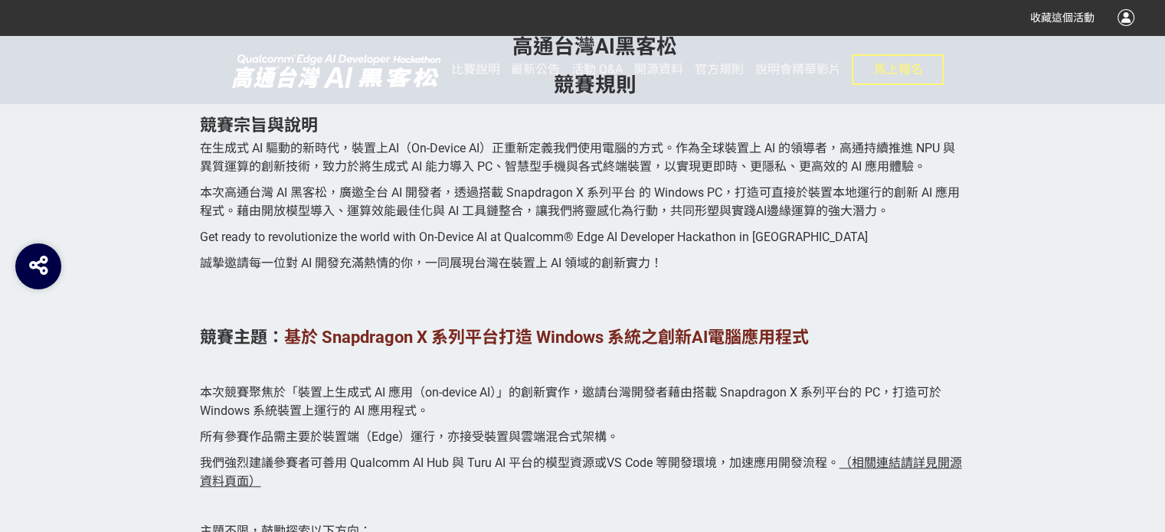
scroll to position [1436, 0]
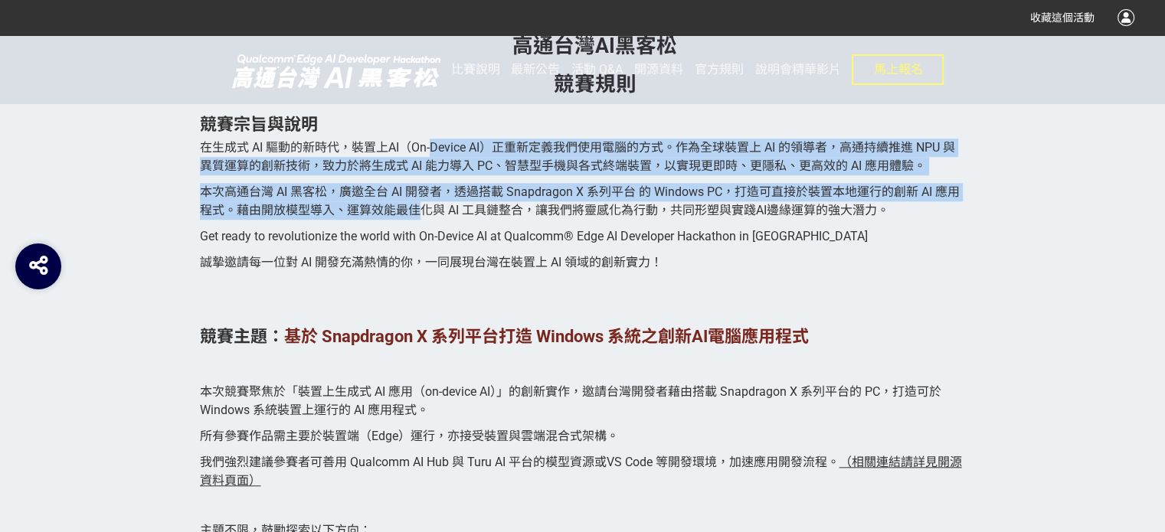
drag, startPoint x: 426, startPoint y: 165, endPoint x: 432, endPoint y: 149, distance: 16.5
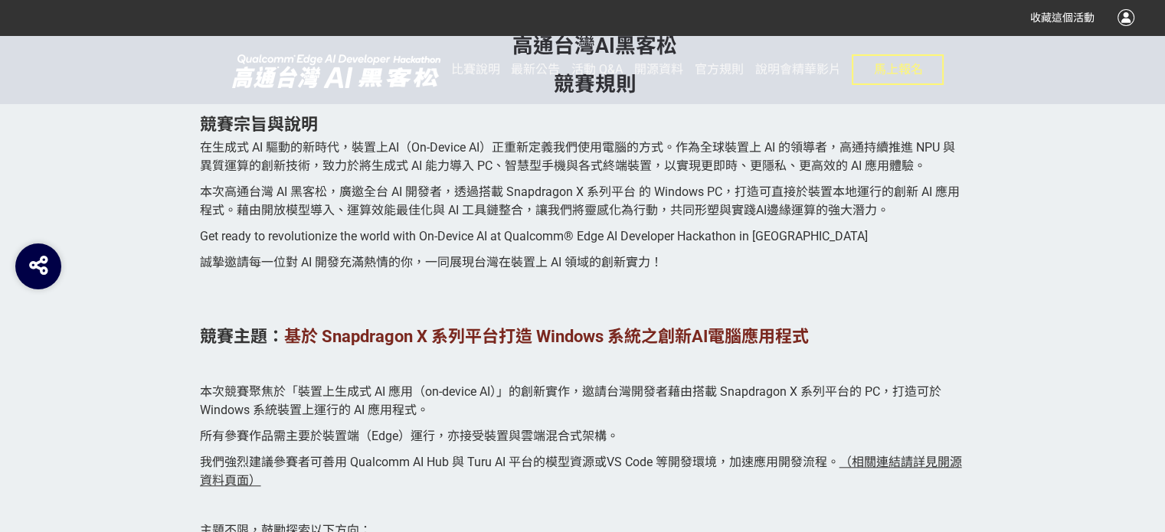
click at [507, 244] on p "Get ready to revolutionize the world with On-Device AI at Qualcomm® Edge AI Dev…" at bounding box center [583, 237] width 766 height 18
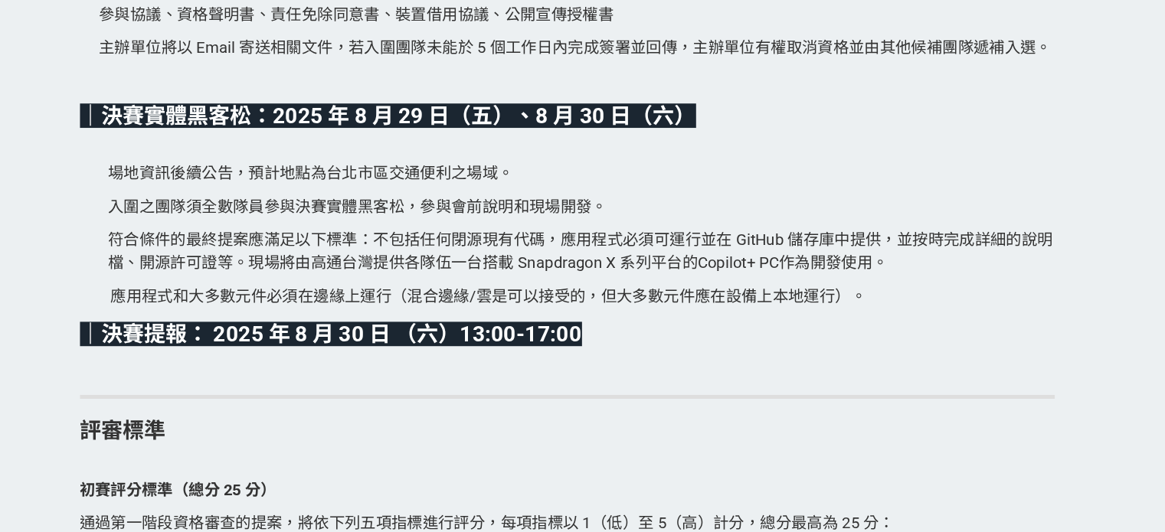
scroll to position [3912, 0]
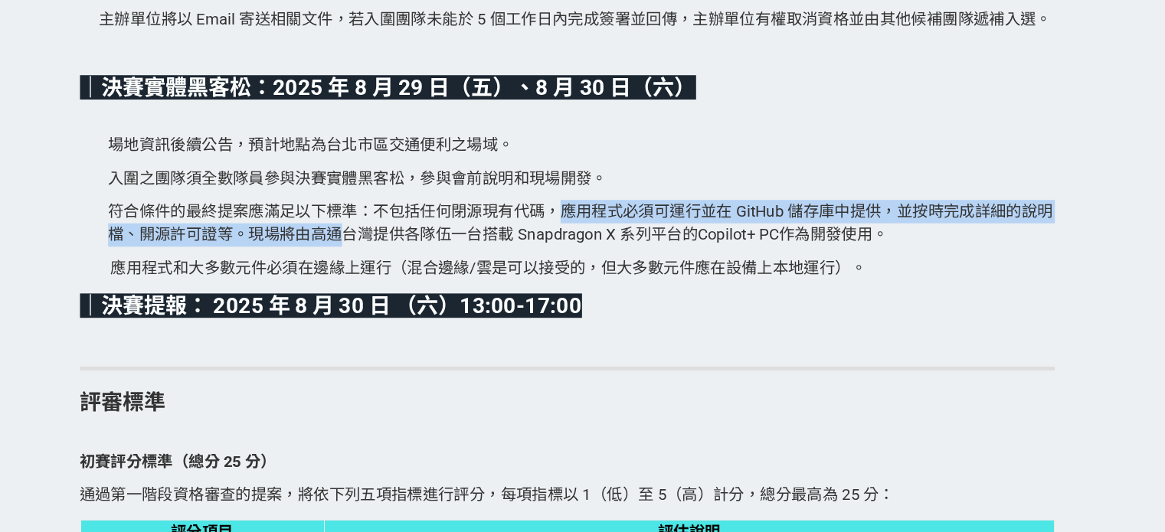
drag, startPoint x: 578, startPoint y: 307, endPoint x: 404, endPoint y: 318, distance: 174.2
click at [404, 306] on span "符合條件的最終提案應滿足以下標準：不包括任何閉源現有代碼，應用程式必須可運行並在 GitHub 儲存庫中提供，並按時完成詳細的說明檔、開源許可證等。現場將由高…" at bounding box center [593, 289] width 742 height 33
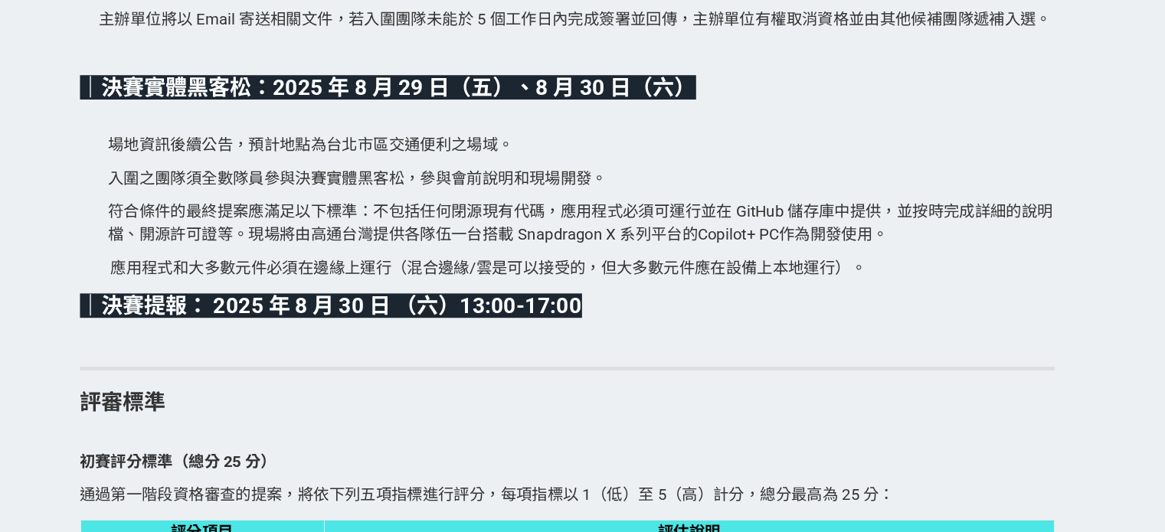
click at [503, 308] on p "符合條件的最終提案應滿足以下標準：不包括任何閉源現有代碼，應用程式必須可運行並在 GitHub 儲存庫中提供，並按時完成詳細的說明檔、開源許可證等。現場將由高…" at bounding box center [594, 289] width 744 height 37
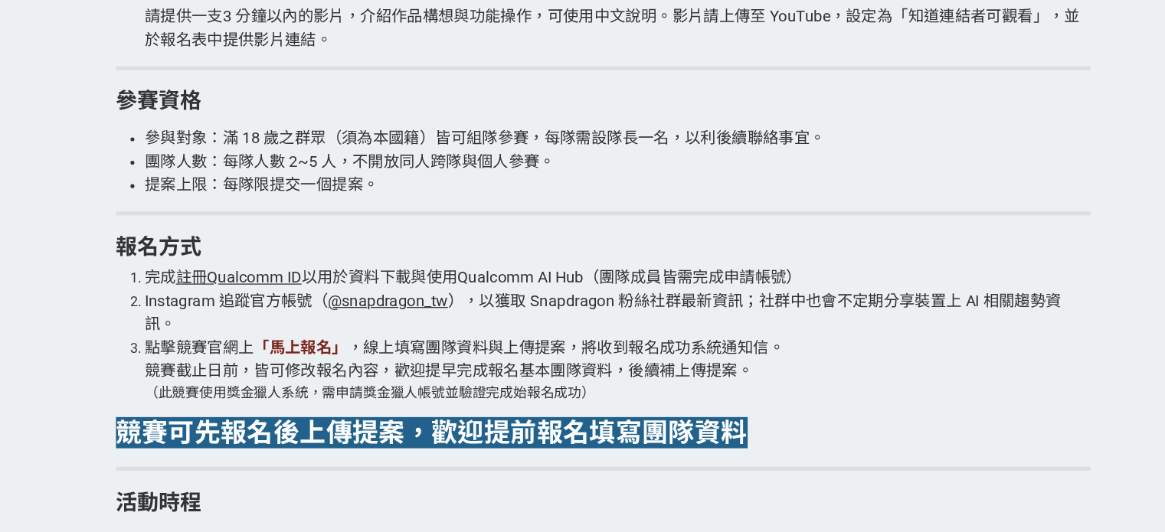
scroll to position [2908, 0]
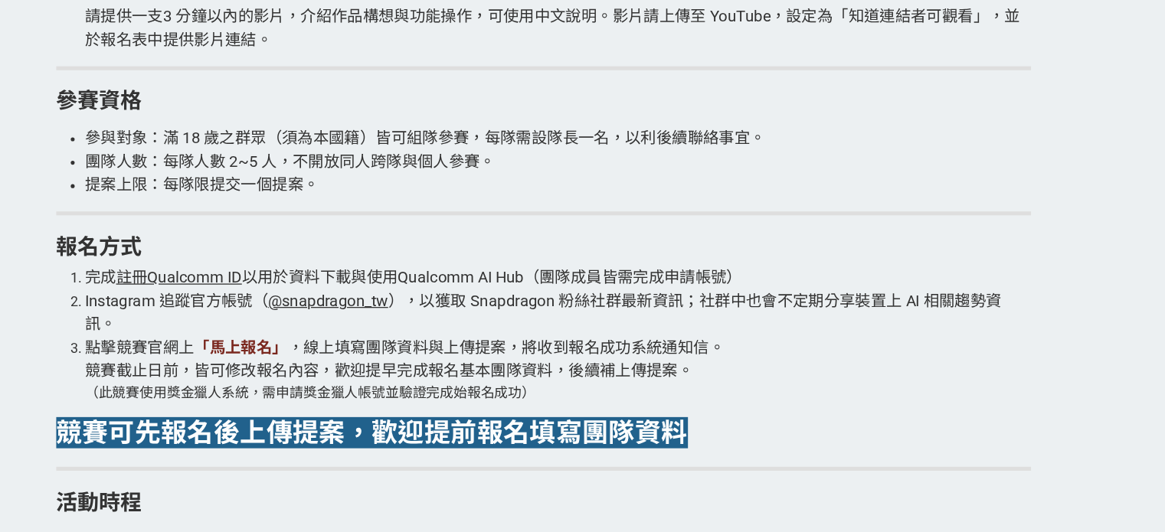
click at [337, 389] on strong "「馬上報名」" at bounding box center [346, 387] width 74 height 15
click at [296, 332] on span "註冊Qualcomm ID" at bounding box center [296, 332] width 99 height 15
drag, startPoint x: 355, startPoint y: 329, endPoint x: 560, endPoint y: 338, distance: 204.7
click at [560, 338] on span "以用於資料下載與使用Qualcomm AI Hub（團隊成員皆需完成申請帳號）" at bounding box center [542, 332] width 393 height 15
click at [536, 376] on li "Instagram 追蹤官方帳號（ @snapdragon_tw ），以獲取 Snapdragon 粉絲社群最新資訊；社群中也會不定期分享裝置上 AI 相關趨…" at bounding box center [594, 360] width 743 height 37
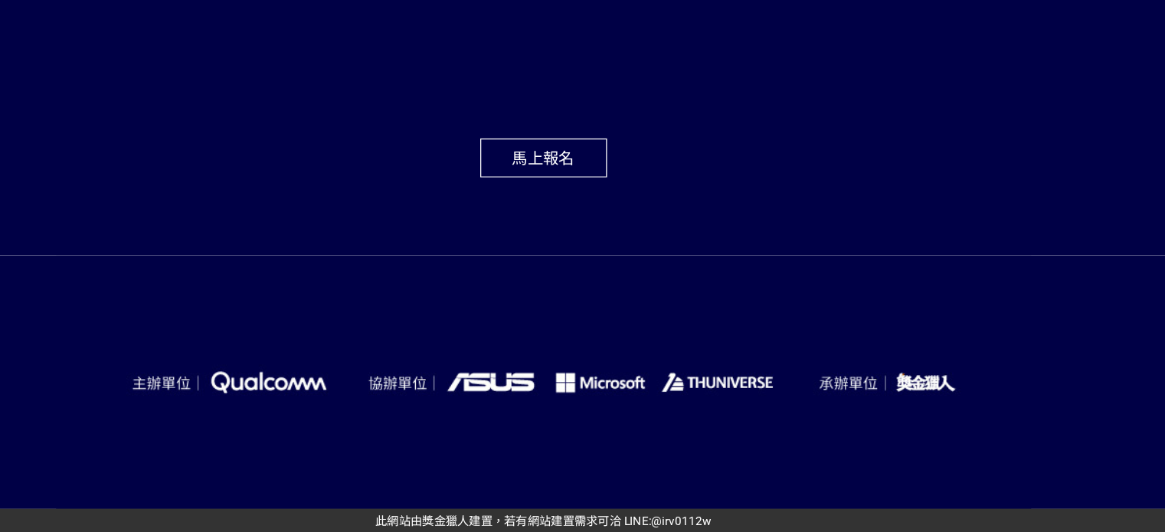
scroll to position [5916, 0]
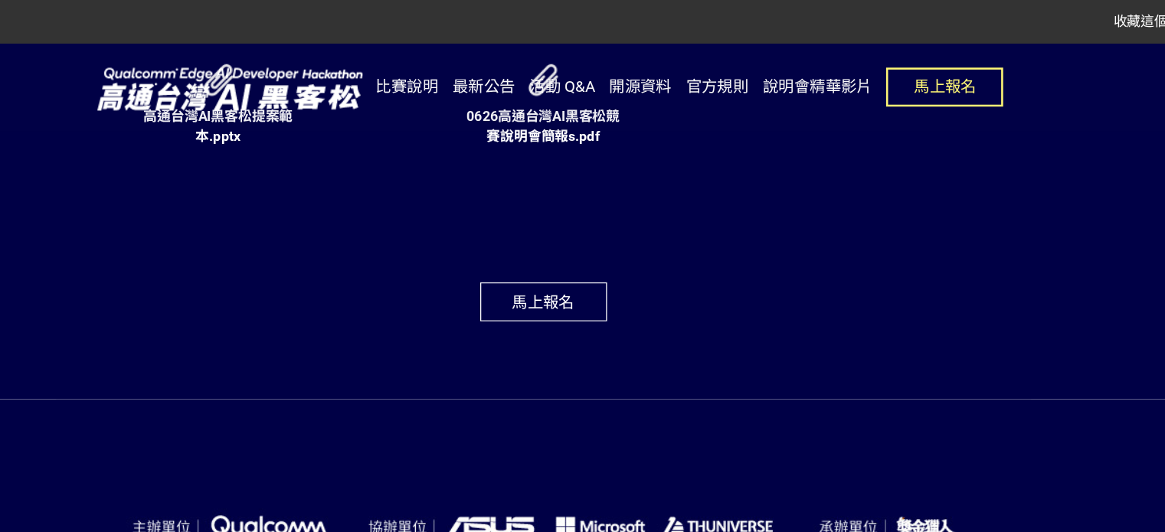
click at [575, 246] on span "馬上報名" at bounding box center [582, 238] width 49 height 15
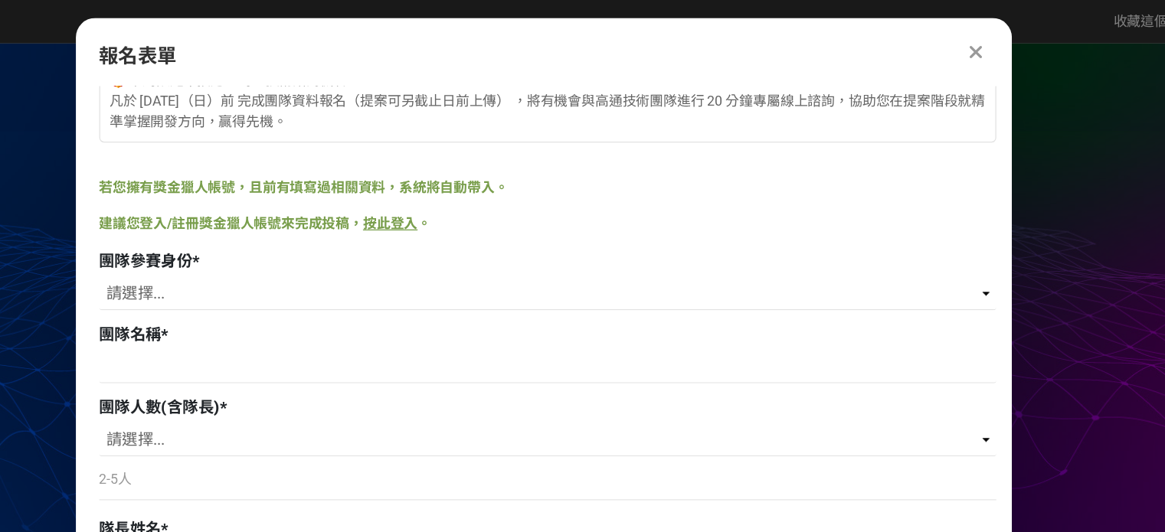
scroll to position [123, 0]
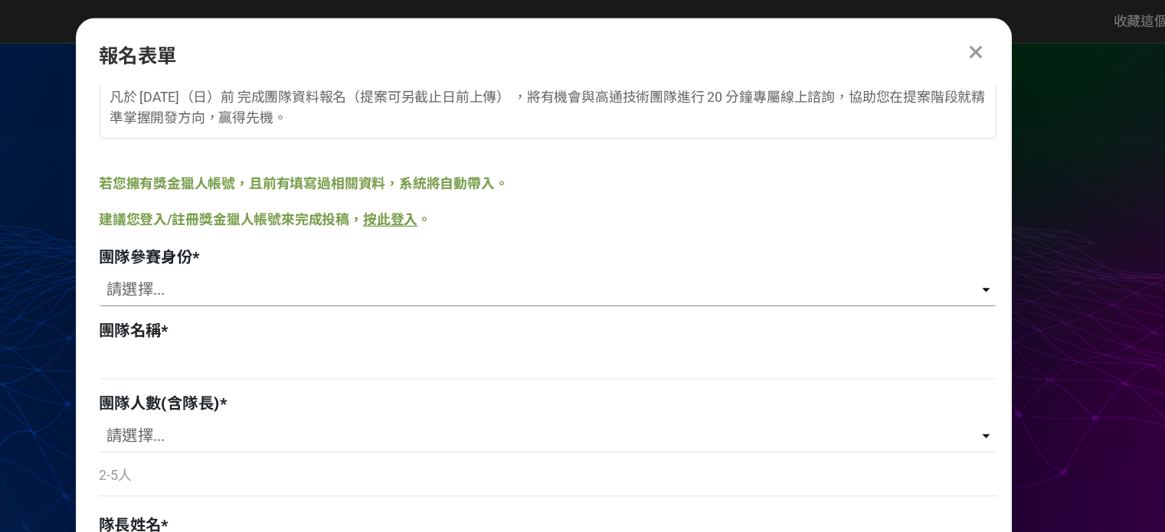
click at [466, 231] on select "請選擇... 學生 社會人士 社會人士+學生" at bounding box center [586, 229] width 705 height 26
select select "社會人士+學生"
click at [234, 216] on select "請選擇... 學生 社會人士 社會人士+學生" at bounding box center [586, 229] width 705 height 26
click at [367, 291] on input at bounding box center [586, 286] width 705 height 26
click at [280, 295] on input at bounding box center [586, 286] width 705 height 26
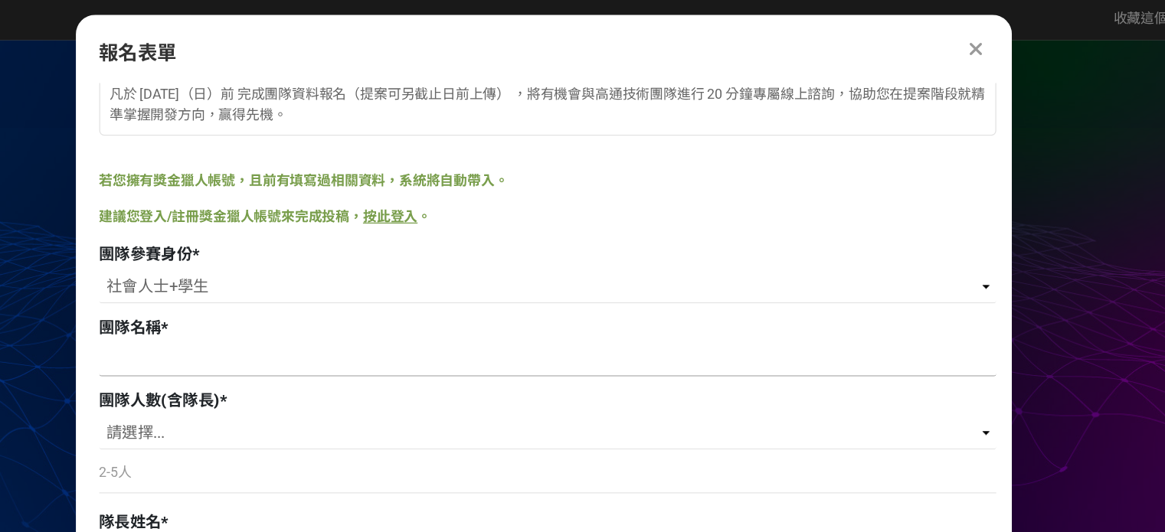
click at [280, 297] on input at bounding box center [586, 286] width 705 height 26
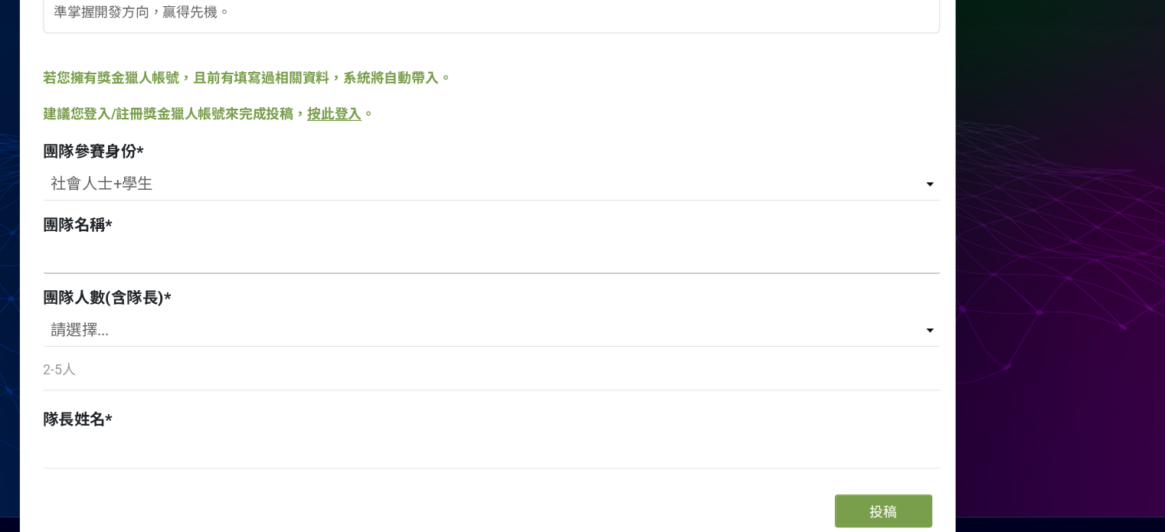
click at [451, 295] on input at bounding box center [586, 286] width 705 height 26
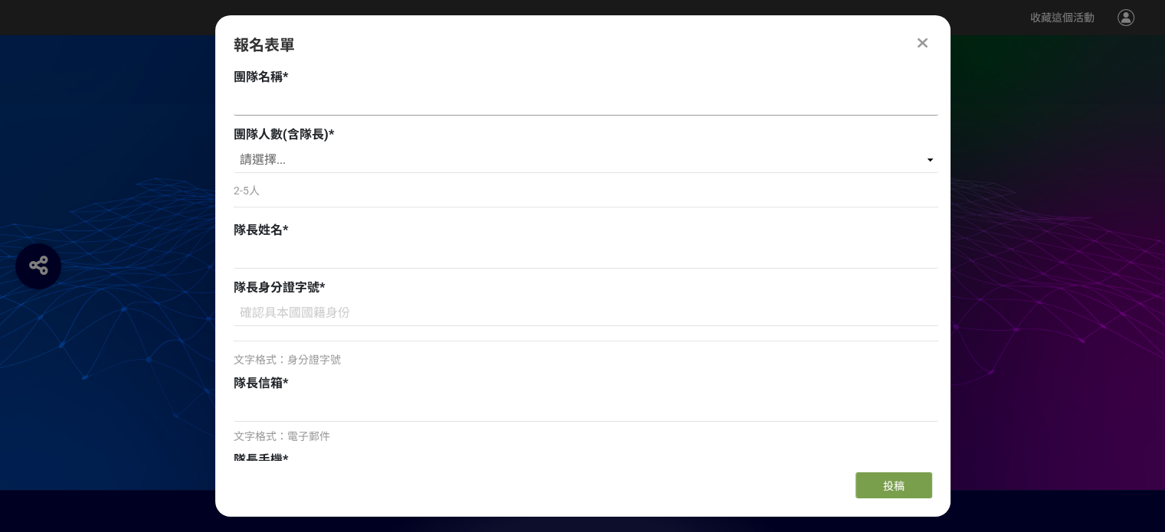
scroll to position [383, 0]
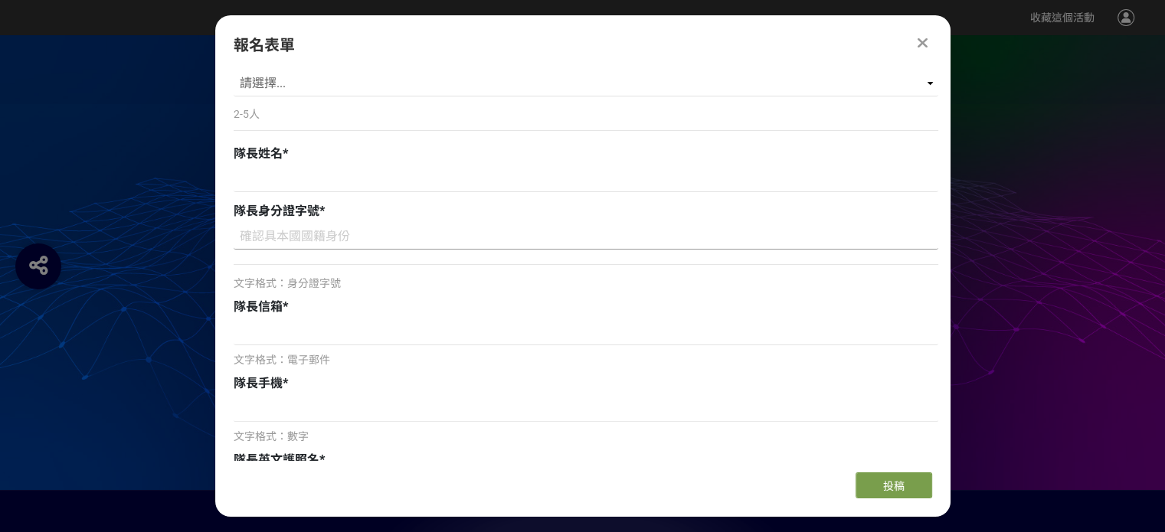
click at [323, 244] on input at bounding box center [586, 237] width 705 height 26
type input "H225841249"
click at [316, 334] on input at bounding box center [586, 332] width 705 height 26
type input "ㄙㄩ"
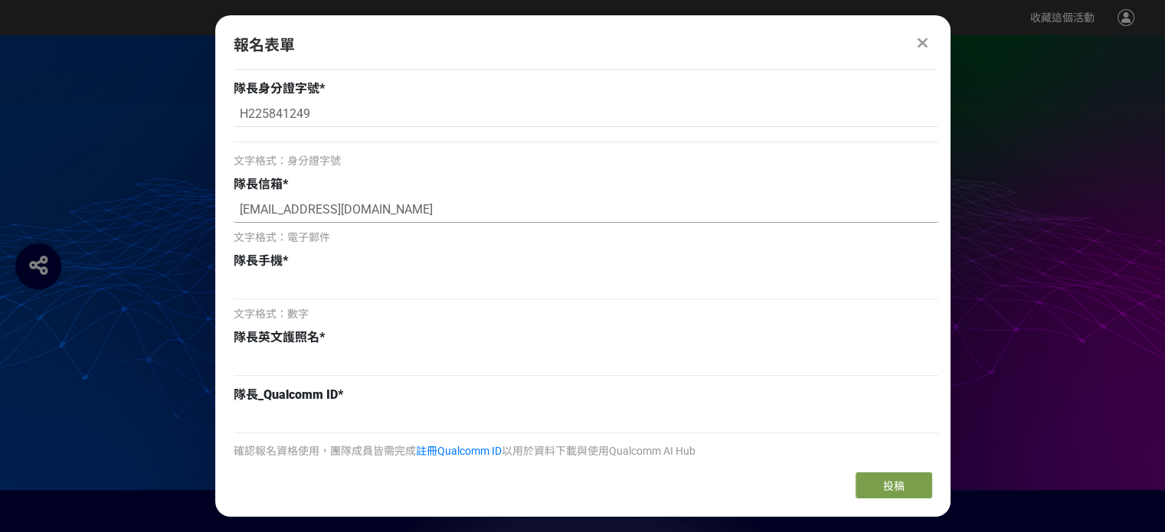
scroll to position [509, 0]
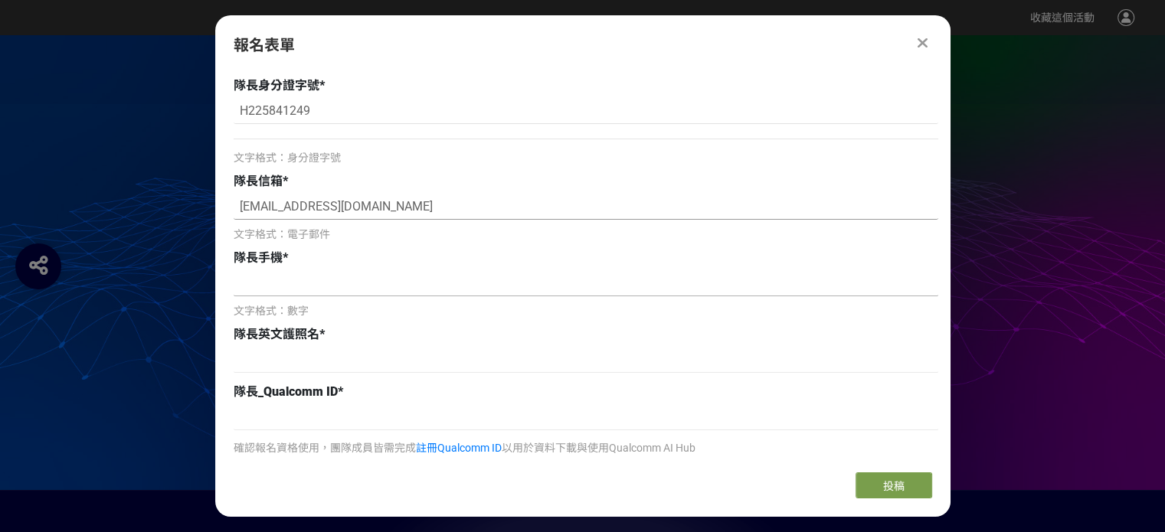
type input "[EMAIL_ADDRESS][DOMAIN_NAME]"
click at [284, 284] on input at bounding box center [586, 283] width 705 height 26
type input "0900603970"
click at [290, 355] on input at bounding box center [586, 360] width 705 height 26
type input "h"
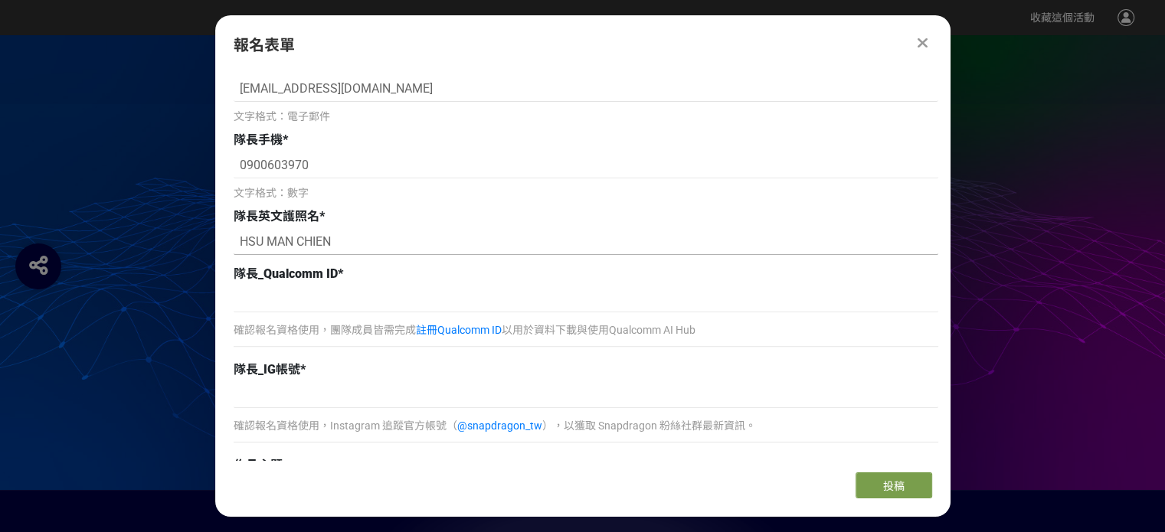
scroll to position [631, 0]
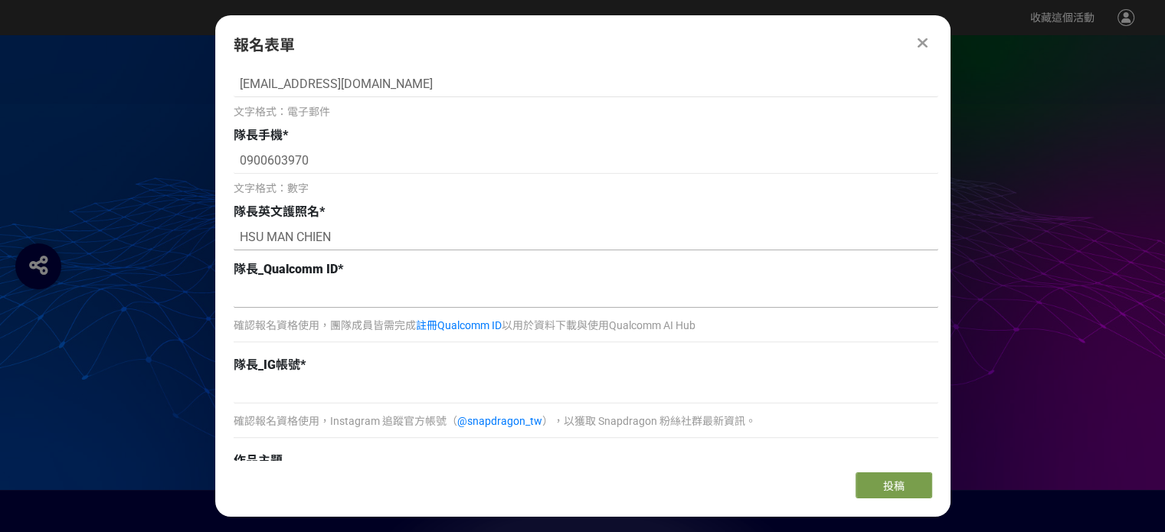
type input "HSU MAN CHIEN"
click at [342, 292] on input at bounding box center [586, 295] width 705 height 26
paste input "manchien hsu"
type input "manchien hsu"
click at [295, 353] on div "團隊參賽身份 * 請選擇... 學生 社會人士 社會人士+學生 團隊名稱 * 團隊人數(含隊長) * 請選擇... 2 3 4 5 2-5人 隊長姓名 * 隊…" at bounding box center [586, 447] width 705 height 1523
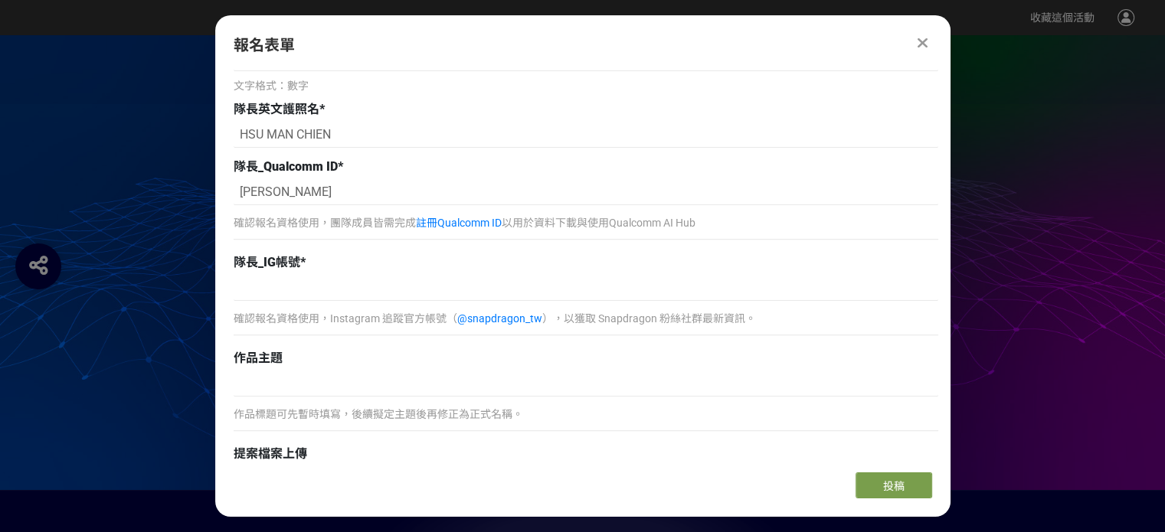
scroll to position [735, 0]
click at [363, 290] on input at bounding box center [586, 287] width 705 height 26
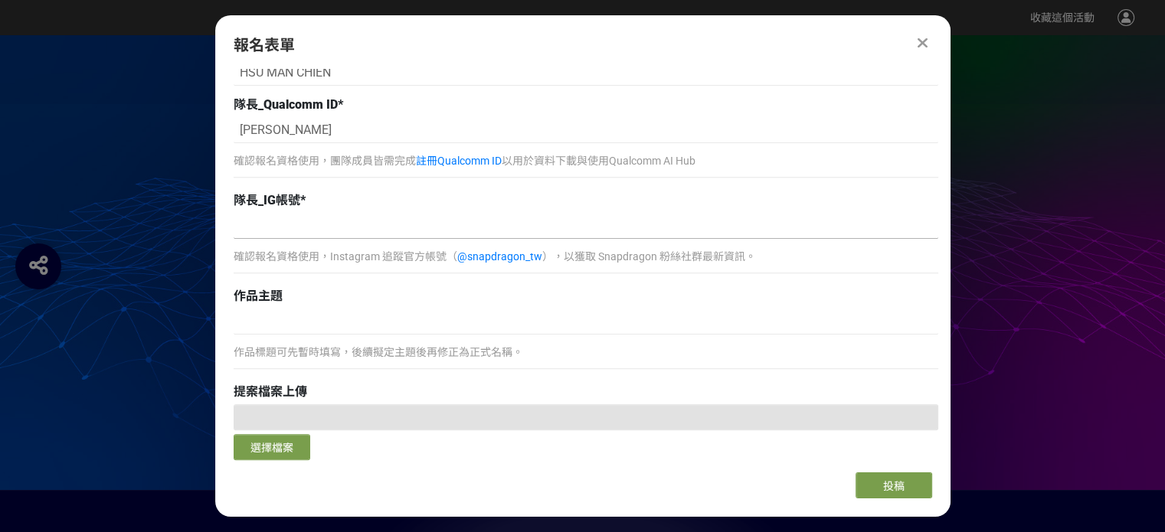
scroll to position [800, 0]
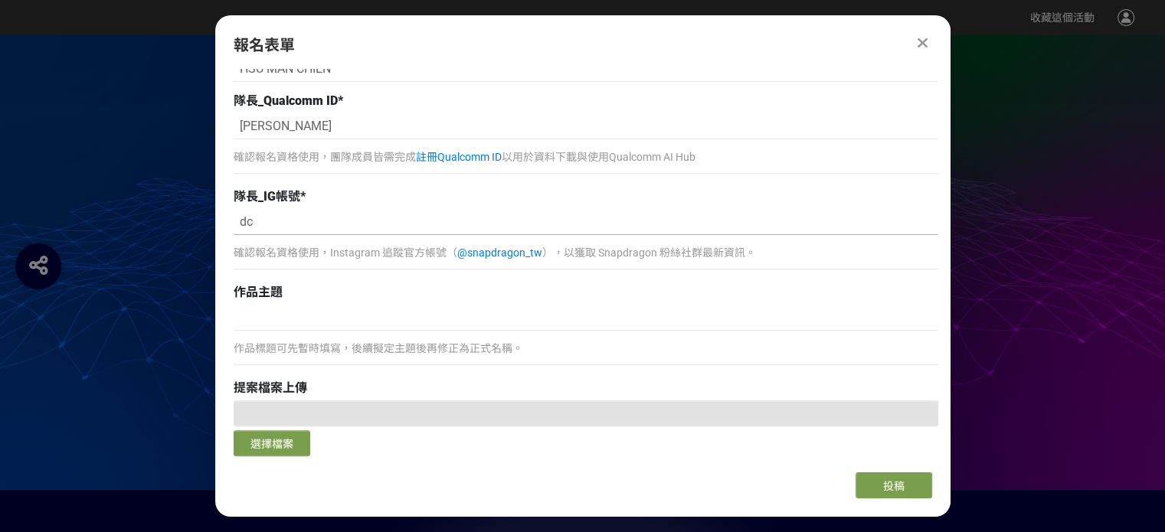
type input "d"
click at [472, 250] on link "@snapdragon_tw" at bounding box center [499, 253] width 85 height 12
click at [329, 223] on input at bounding box center [586, 222] width 705 height 26
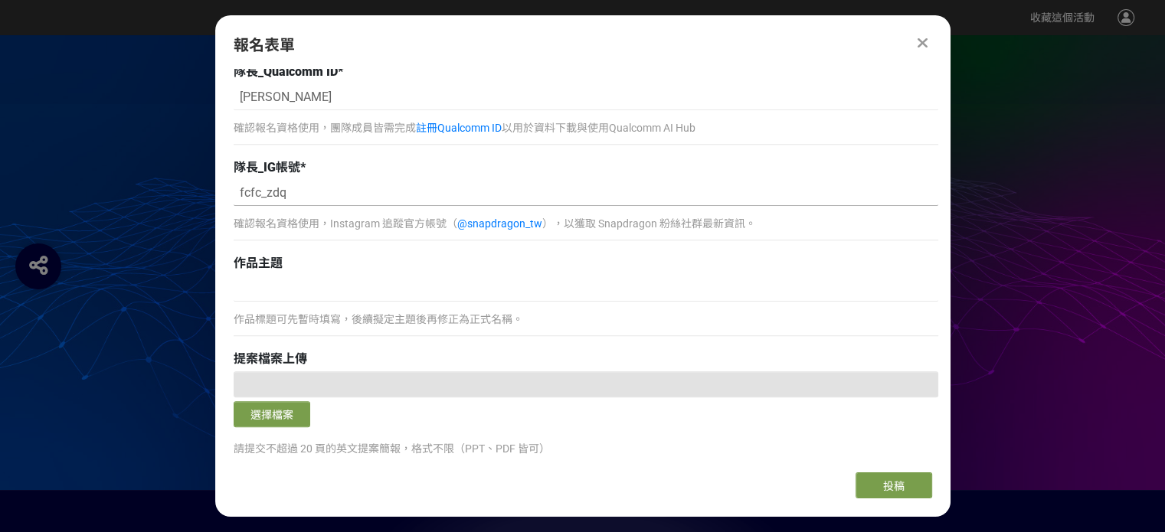
scroll to position [861, 0]
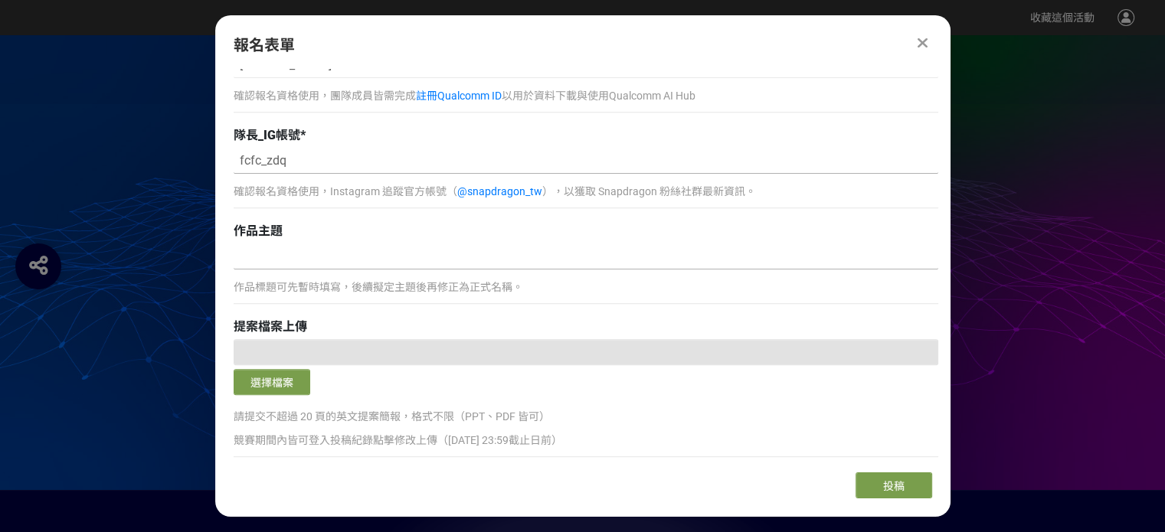
type input "fcfc_zdq"
click at [320, 257] on input at bounding box center [586, 257] width 705 height 26
click at [332, 246] on input at bounding box center [586, 257] width 705 height 26
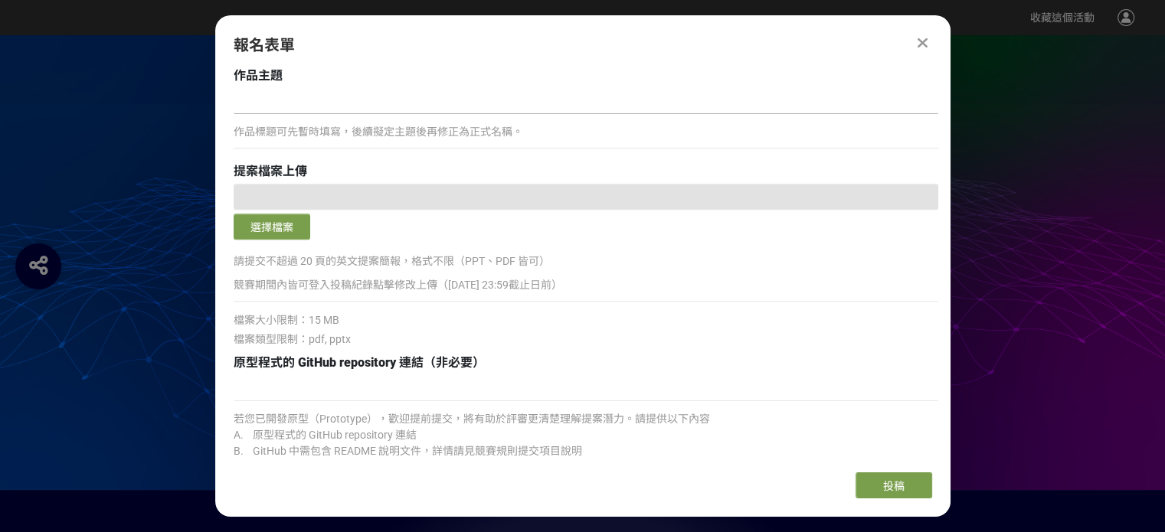
scroll to position [935, 0]
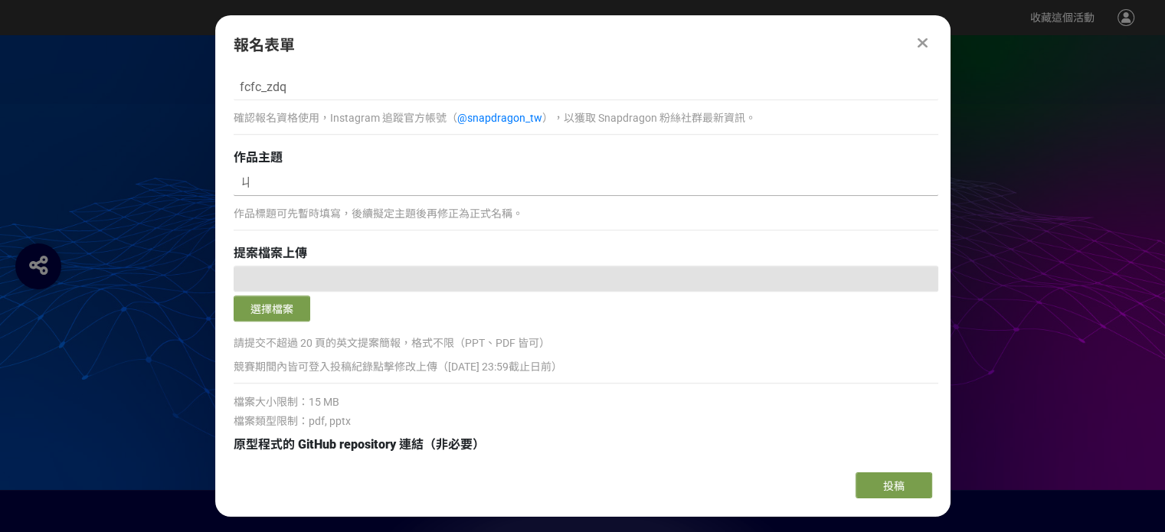
type input "ㄐˋ"
click at [337, 187] on input "ㄐˋ" at bounding box center [586, 183] width 705 height 26
type input "快"
type input "股"
type input "故"
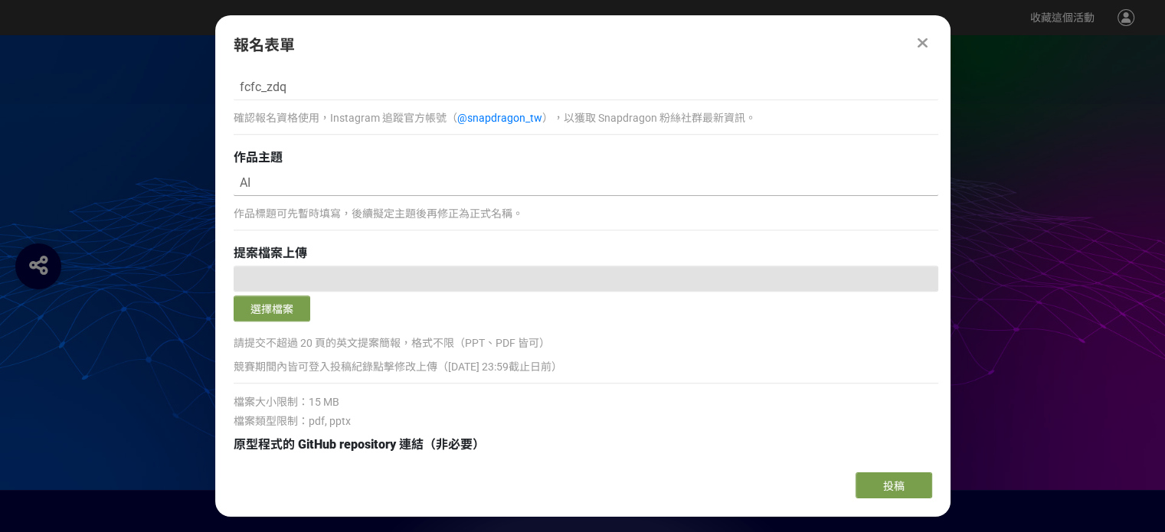
type input "A"
type input "動"
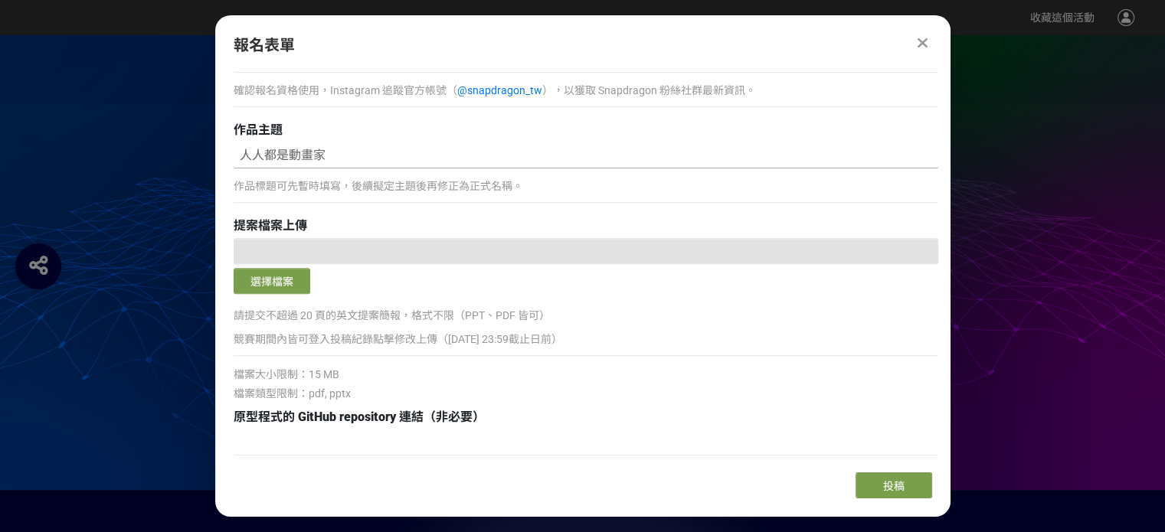
scroll to position [961, 0]
type input "人人都是動畫家"
click at [367, 242] on div at bounding box center [586, 252] width 705 height 26
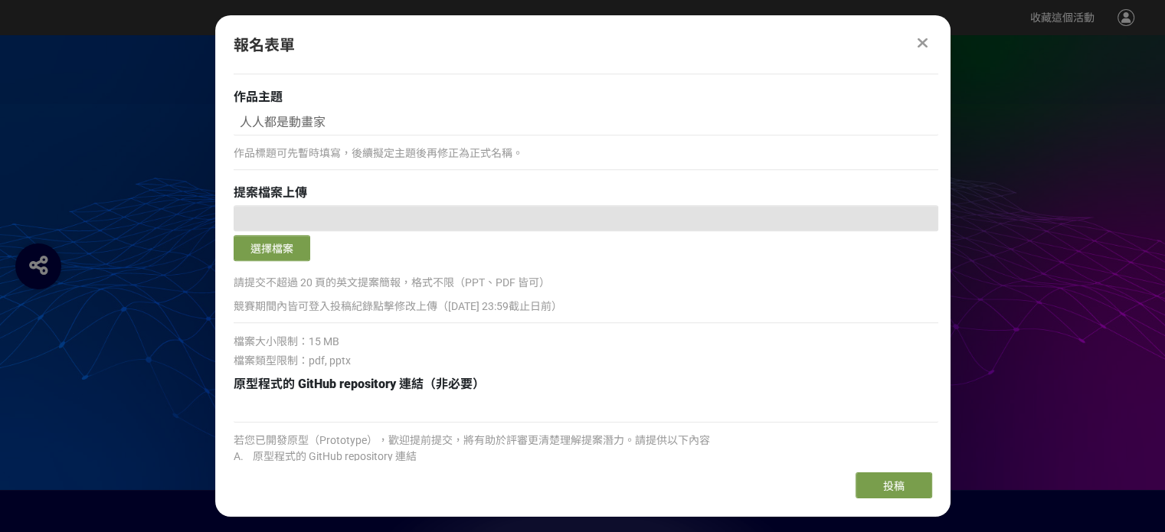
scroll to position [1047, 0]
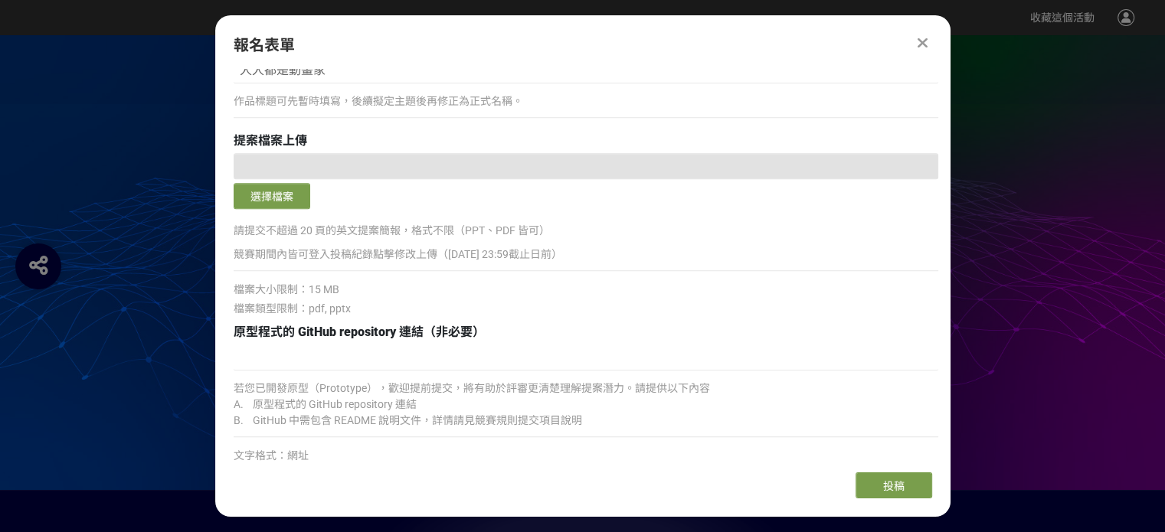
click at [339, 233] on p "請提交不超過 20 頁的英文提案簡報，格式不限（PPT、PDF 皆可）" at bounding box center [586, 231] width 705 height 16
drag, startPoint x: 337, startPoint y: 226, endPoint x: 552, endPoint y: 229, distance: 214.5
click at [552, 229] on p "請提交不超過 20 頁的英文提案簡報，格式不限（PPT、PDF 皆可）" at bounding box center [586, 231] width 705 height 16
click at [526, 266] on div "請提交不超過 20 頁的英文提案簡報，格式不限（PPT、PDF 皆可） 競賽期間內皆可登入投稿紀錄點擊修改上傳（8/11 23:59截止日前）" at bounding box center [586, 249] width 705 height 59
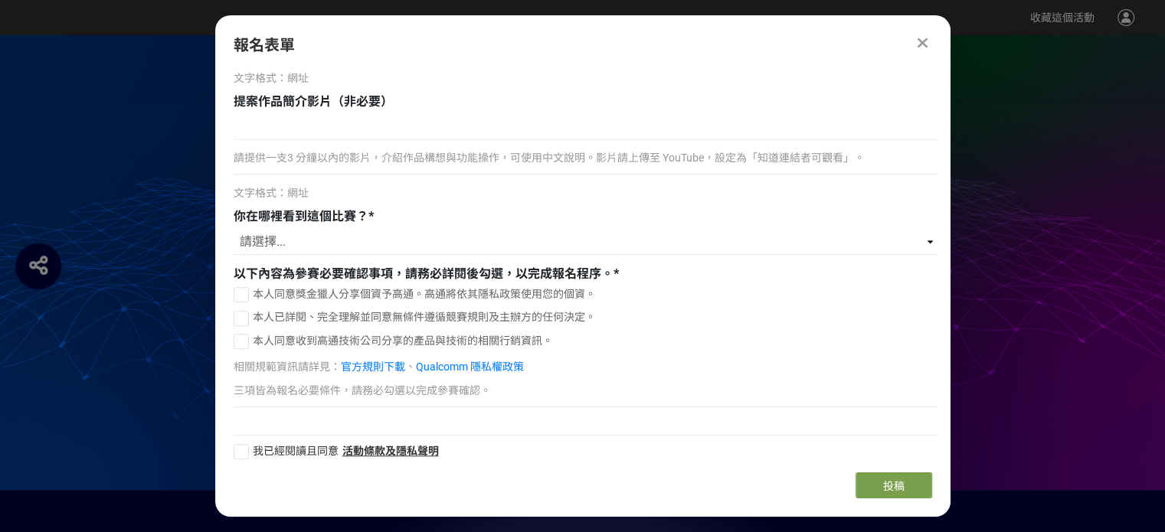
scroll to position [1434, 0]
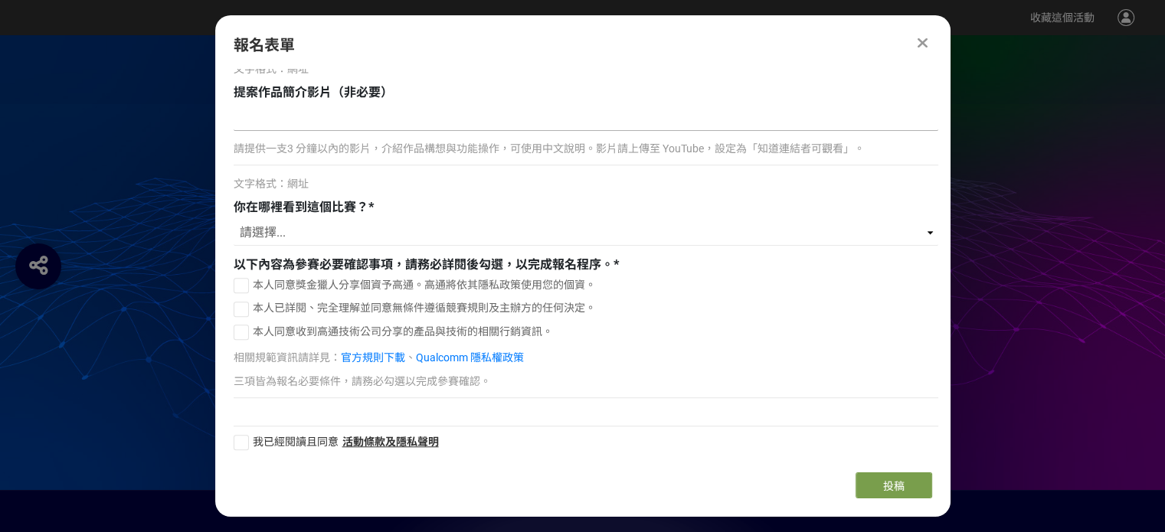
click at [461, 128] on input at bounding box center [586, 118] width 705 height 26
click at [420, 226] on select "請選擇... 獎金獵人網站 Facebook / Instagram 校園講座 / 老師系上推薦 電子郵件 海報 其他" at bounding box center [586, 233] width 705 height 26
select select "獎金獵人網站"
click at [234, 220] on select "請選擇... 獎金獵人網站 Facebook / Instagram 校園講座 / 老師系上推薦 電子郵件 海報 其他" at bounding box center [586, 233] width 705 height 26
click at [235, 290] on div at bounding box center [241, 285] width 15 height 15
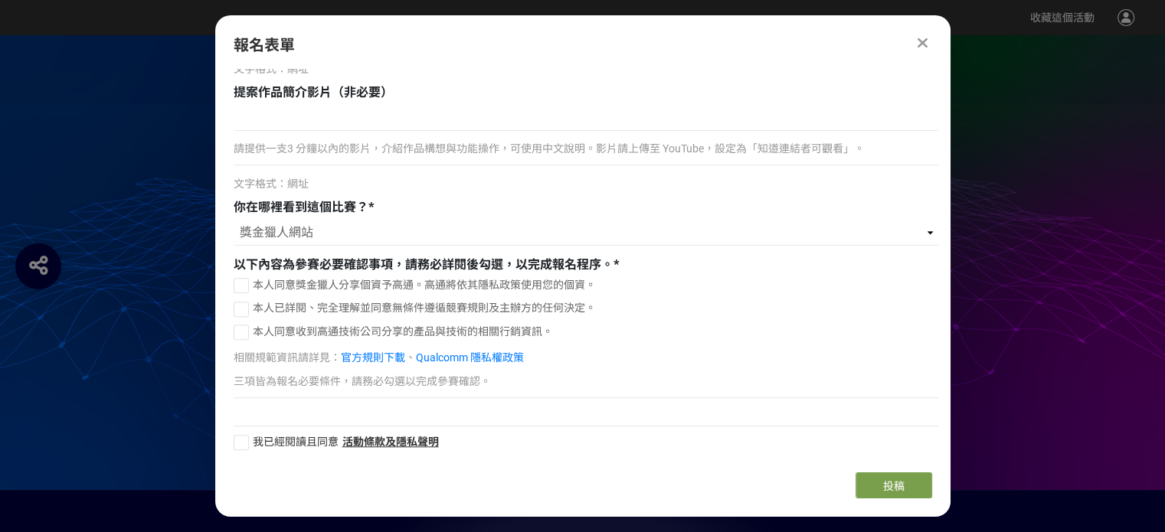
checkbox input "true"
click at [242, 306] on div at bounding box center [241, 309] width 15 height 15
checkbox input "true"
click at [239, 282] on icon at bounding box center [241, 285] width 9 height 11
click at [238, 278] on div at bounding box center [241, 285] width 15 height 15
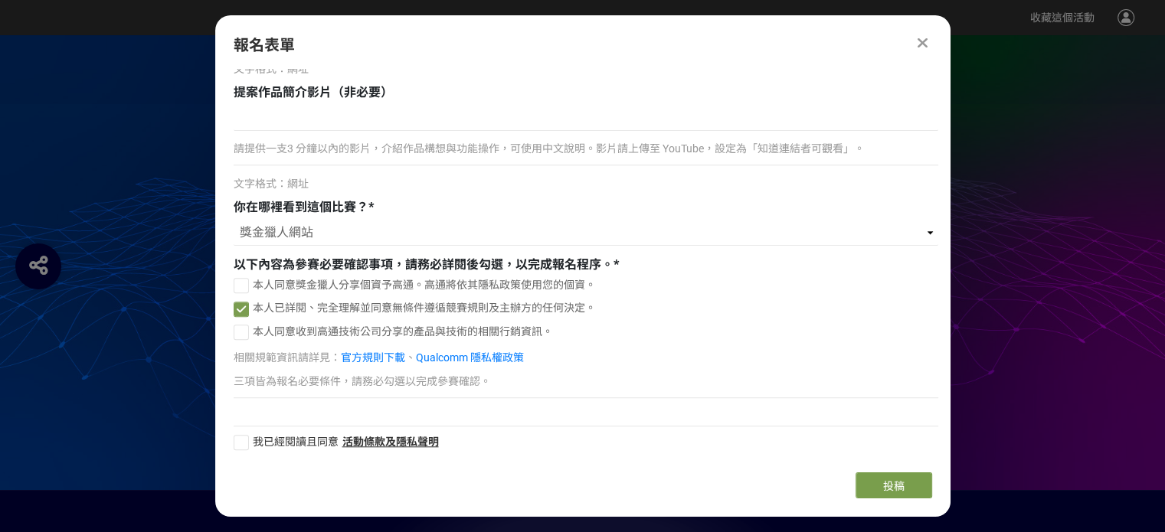
checkbox input "true"
click at [242, 437] on div at bounding box center [241, 442] width 15 height 15
checkbox input "true"
click at [874, 475] on button "投稿" at bounding box center [894, 486] width 77 height 26
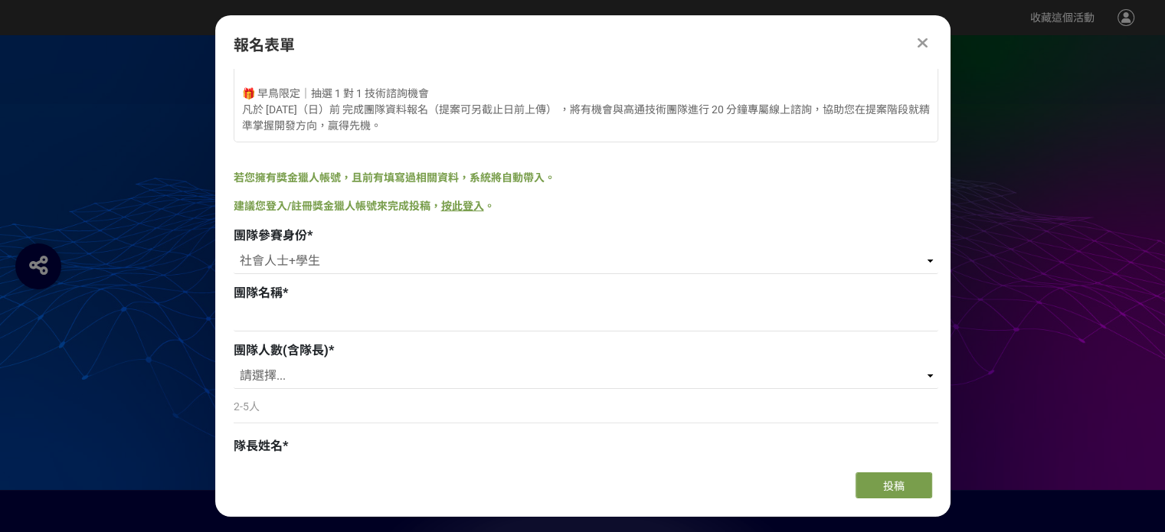
scroll to position [92, 0]
click at [276, 309] on input at bounding box center [586, 317] width 705 height 26
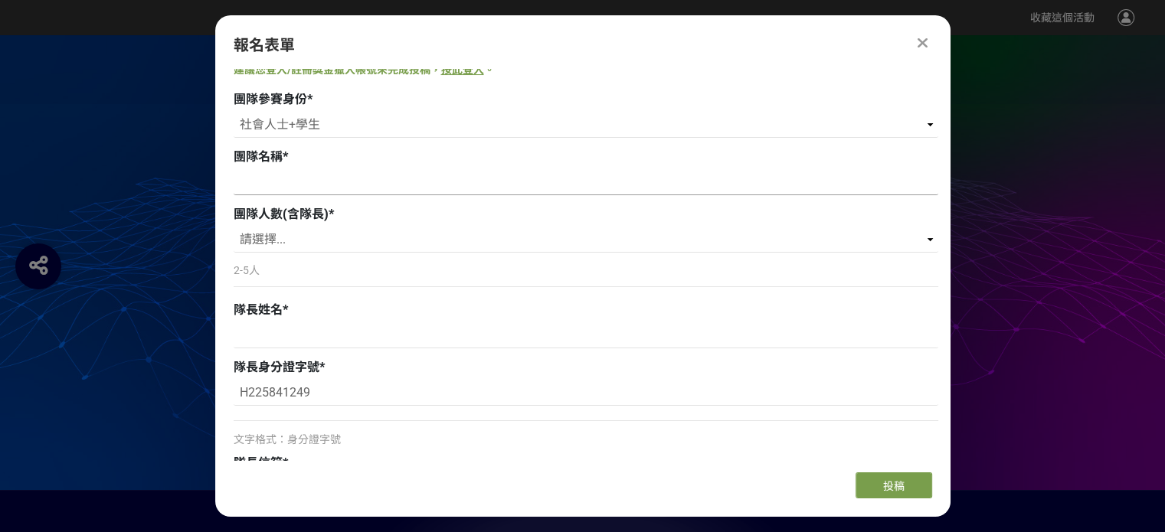
scroll to position [228, 0]
click at [410, 241] on select "請選擇... 2 3 4 5" at bounding box center [586, 238] width 705 height 26
select select "2"
click at [234, 225] on select "請選擇... 2 3 4 5" at bounding box center [586, 238] width 705 height 26
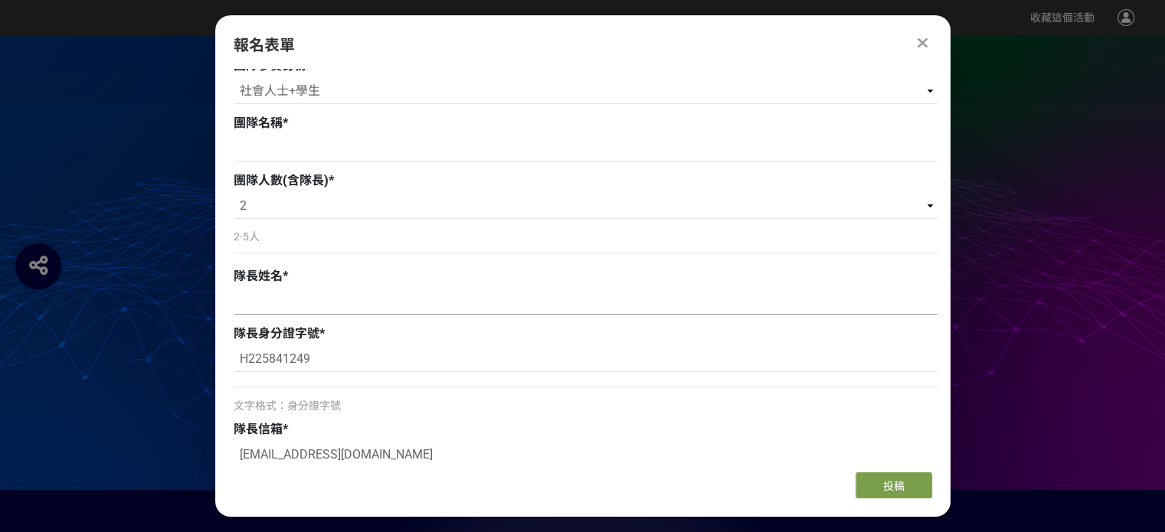
click at [366, 308] on input at bounding box center [586, 302] width 705 height 26
type input "ㄑ"
type input "[PERSON_NAME]"
click at [349, 153] on input at bounding box center [586, 149] width 705 height 26
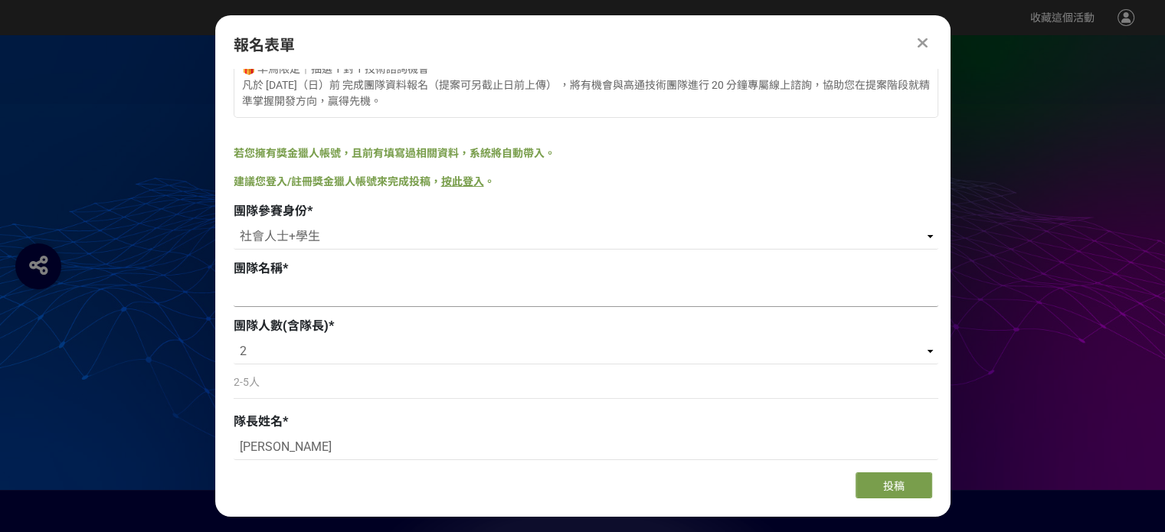
scroll to position [116, 0]
click at [317, 296] on input at bounding box center [586, 293] width 705 height 26
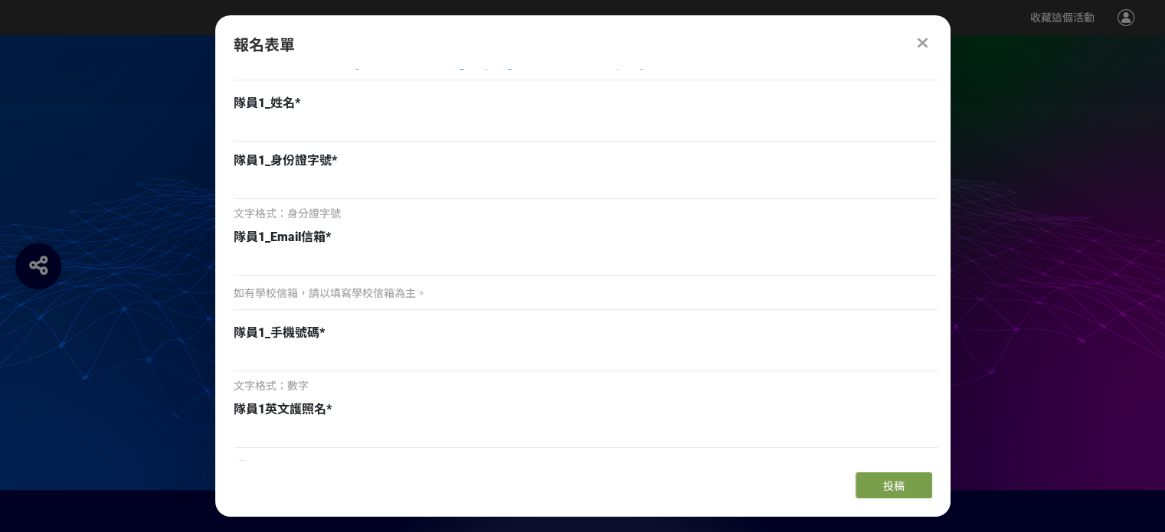
scroll to position [990, 0]
type input "FSF"
click at [392, 126] on input at bounding box center [586, 128] width 705 height 26
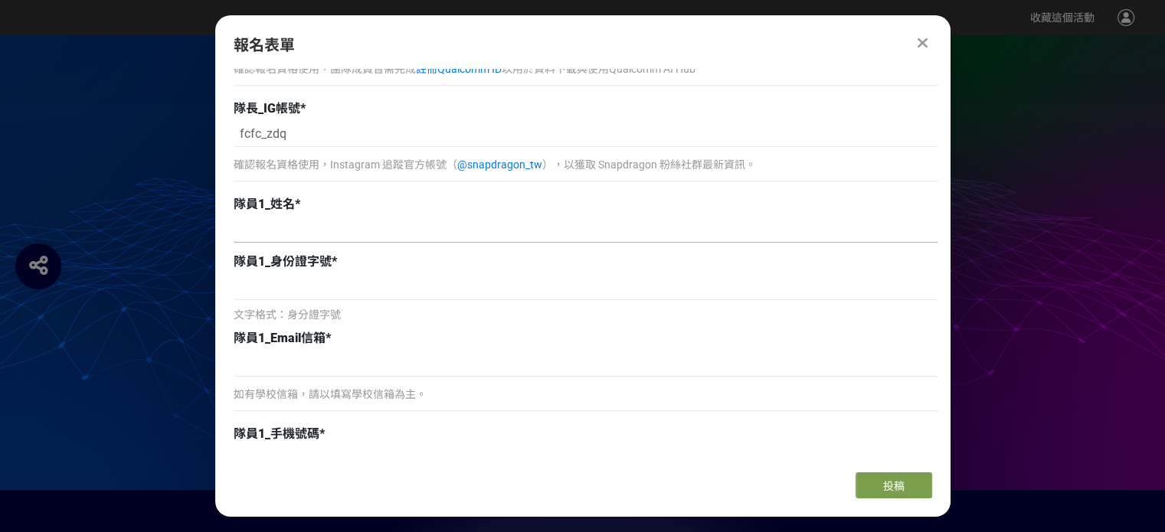
scroll to position [886, 0]
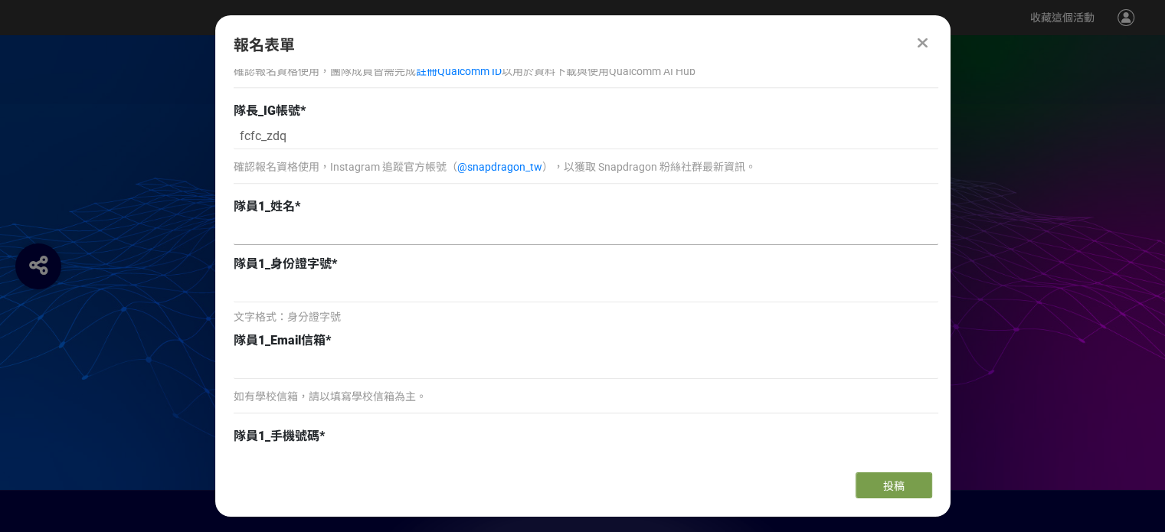
click at [355, 231] on input at bounding box center [586, 232] width 705 height 26
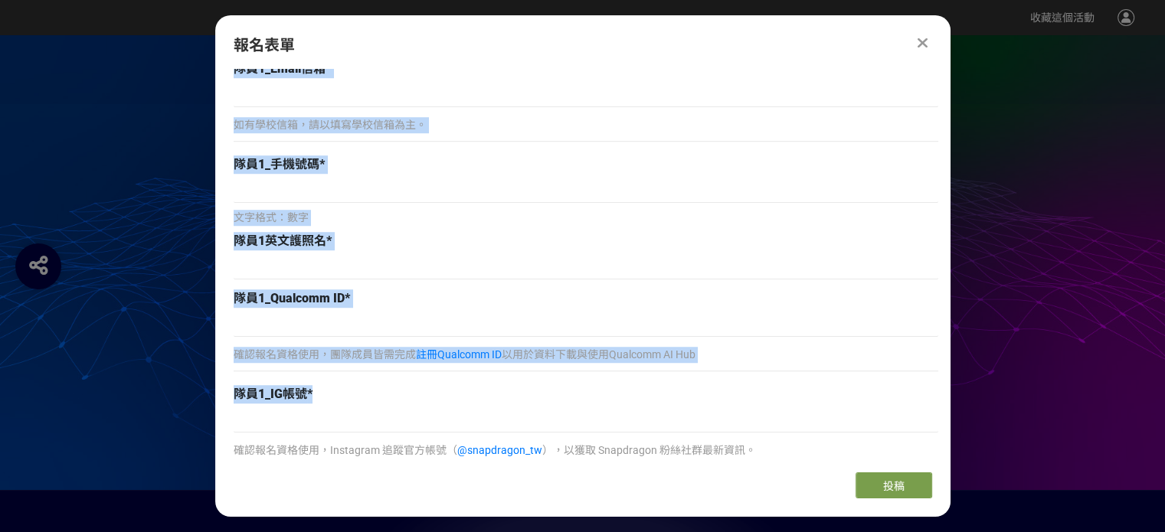
scroll to position [1179, 0]
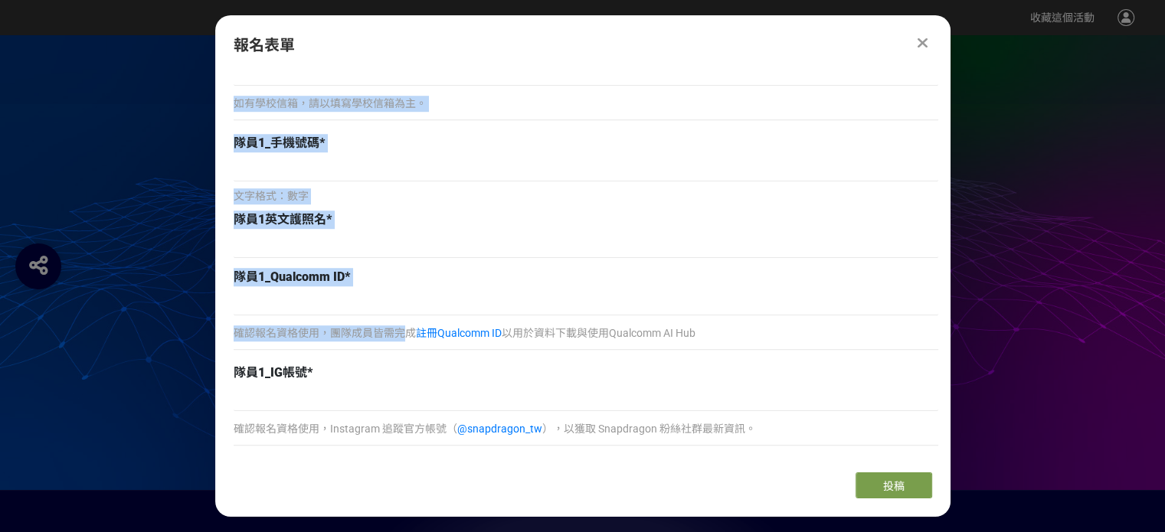
drag, startPoint x: 231, startPoint y: 146, endPoint x: 407, endPoint y: 327, distance: 252.4
click at [407, 327] on div "報名須知 🎉 歡迎報名 2025 高通台灣 AI 黑客松！ 建議您可先完成團隊基本資料填寫， 競賽提案簡報則可於報名截止前（8/15 23:59）隨時補上或更…" at bounding box center [582, 264] width 735 height 391
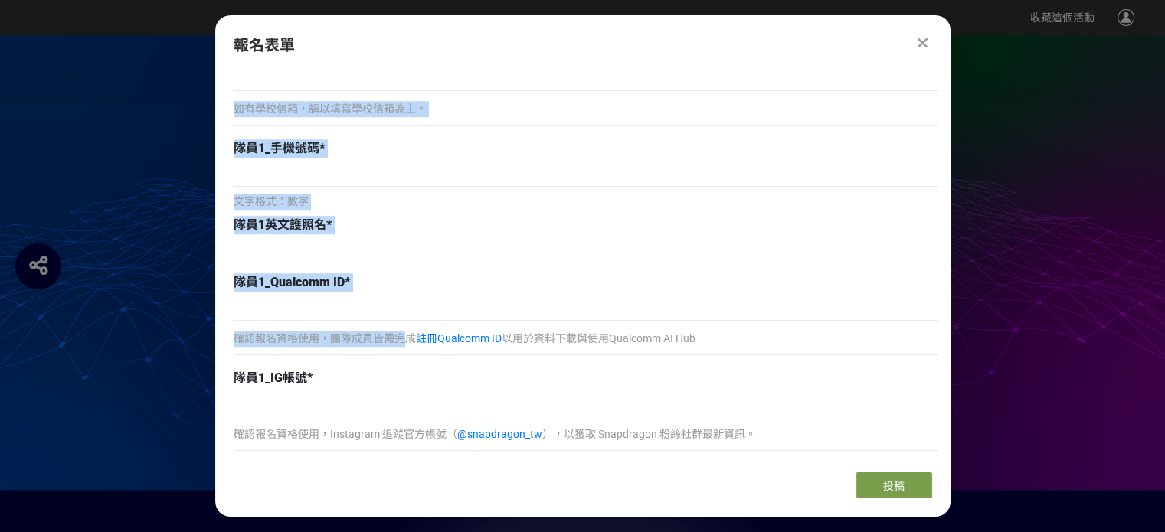
scroll to position [1172, 0]
click at [439, 221] on div "隊員1英文護照名 *" at bounding box center [586, 227] width 705 height 18
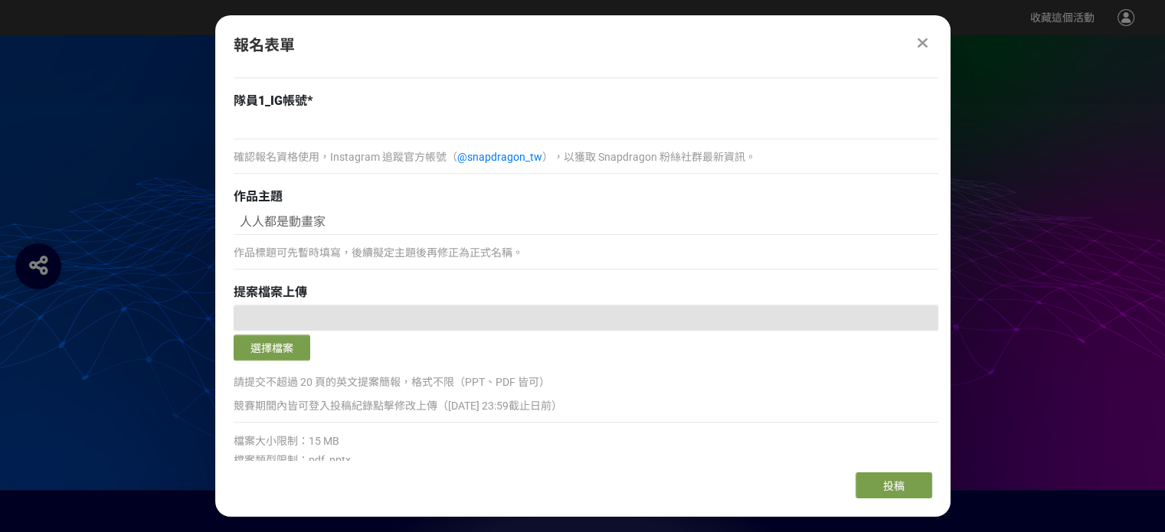
scroll to position [1373, 0]
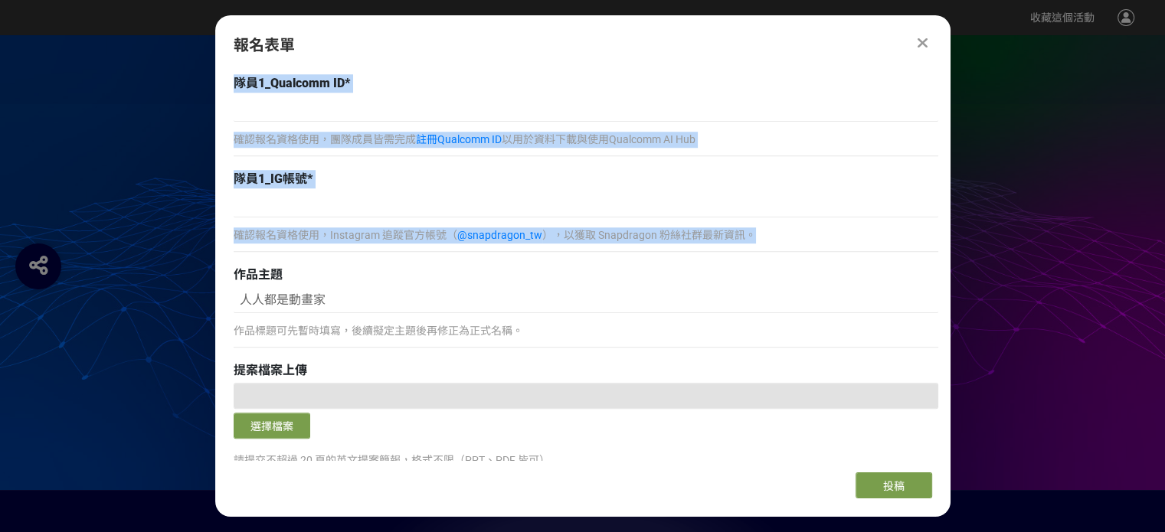
drag, startPoint x: 231, startPoint y: 162, endPoint x: 765, endPoint y: 241, distance: 539.1
click at [765, 241] on div "報名須知 🎉 歡迎報名 2025 高通台灣 AI 黑客松！ 建議您可先完成團隊基本資料填寫， 競賽提案簡報則可於報名截止前（8/15 23:59）隨時補上或更…" at bounding box center [582, 264] width 735 height 391
copy div "隊員1_姓名 * 隊員1_身份證字號 * 文字格式：身分證字號 隊員1_Email信箱 * 如有學校信箱，請以填寫學校信箱為主。 隊員1_手機號碼 * 文字格…"
click at [345, 235] on p "確認報名資格使用，Instagram 追蹤官方帳號（ @snapdragon_tw ），以獲取 Snapdragon 粉絲社群最新資訊。" at bounding box center [586, 236] width 705 height 16
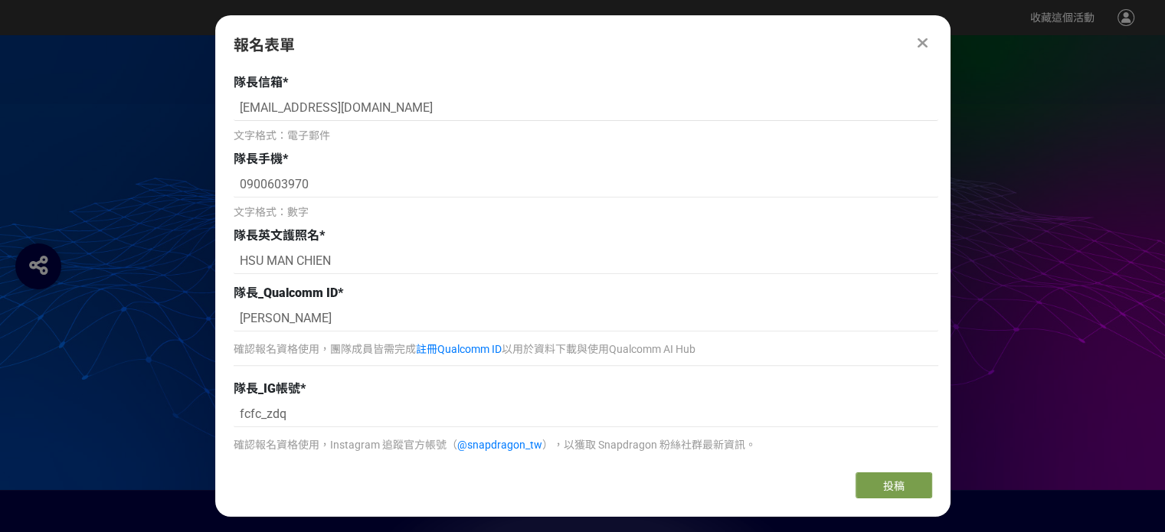
scroll to position [626, 0]
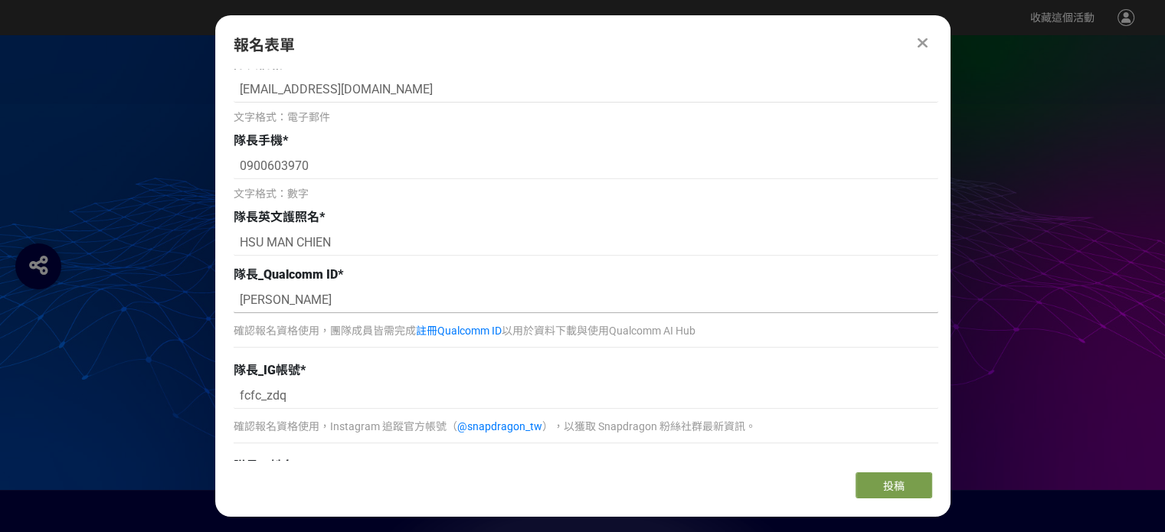
click at [343, 303] on input "manchien hsu" at bounding box center [586, 300] width 705 height 26
drag, startPoint x: 343, startPoint y: 303, endPoint x: 86, endPoint y: 312, distance: 257.5
paste input "[EMAIL_ADDRESS][DOMAIN_NAME]"
click at [243, 301] on input "[EMAIL_ADDRESS][DOMAIN_NAME]" at bounding box center [586, 300] width 705 height 26
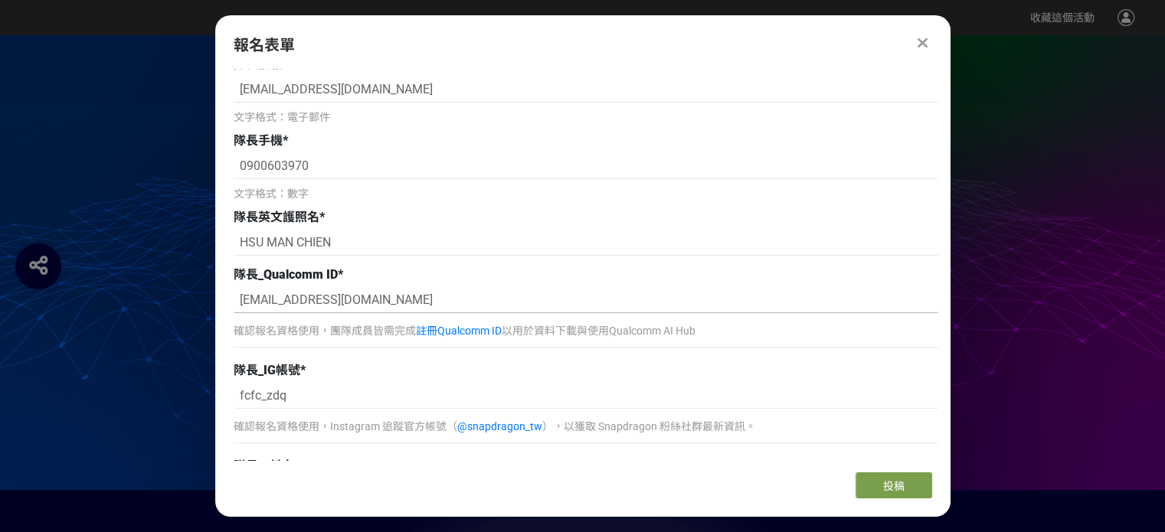
click at [442, 293] on input "[EMAIL_ADDRESS][DOMAIN_NAME]" at bounding box center [586, 300] width 705 height 26
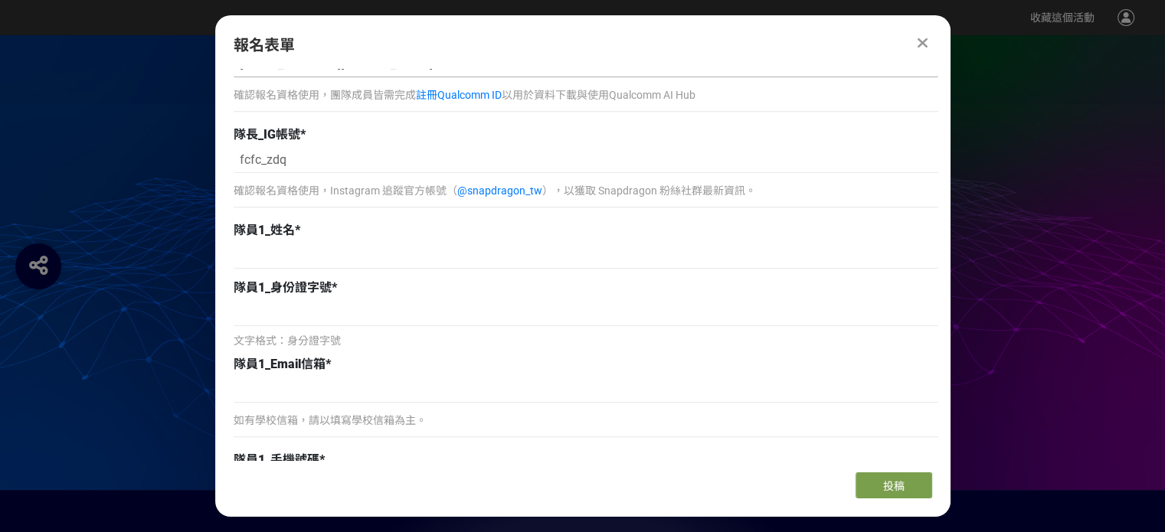
scroll to position [870, 0]
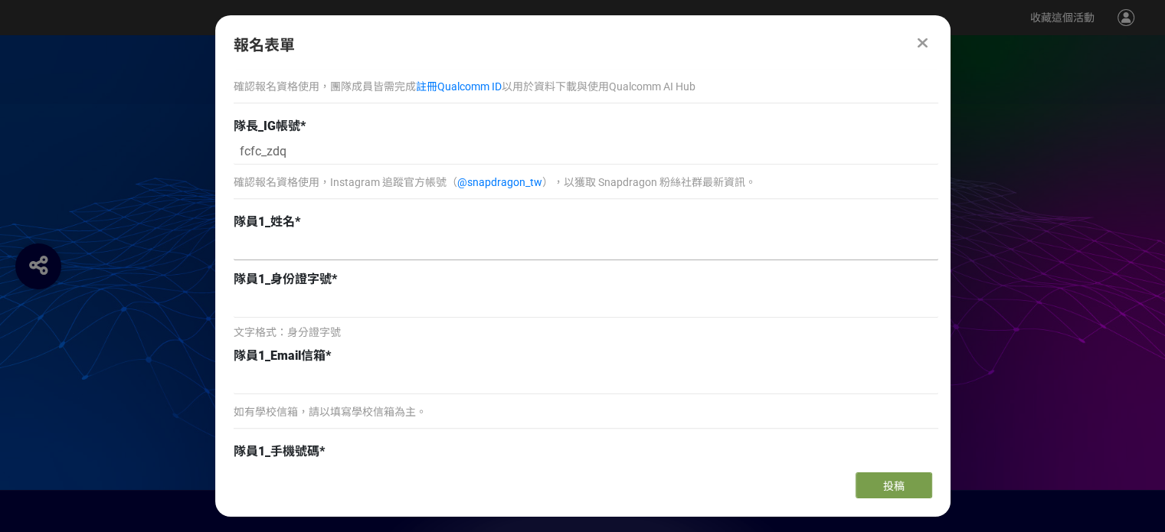
type input "[EMAIL_ADDRESS][DOMAIN_NAME]"
click at [447, 257] on input at bounding box center [586, 247] width 705 height 26
click at [403, 297] on input at bounding box center [586, 305] width 705 height 26
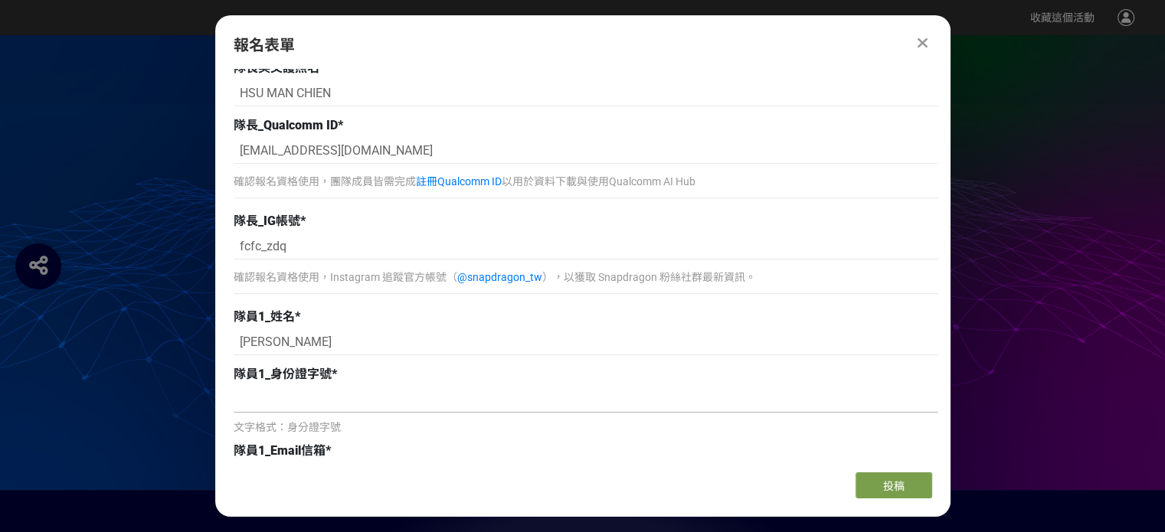
scroll to position [840, 0]
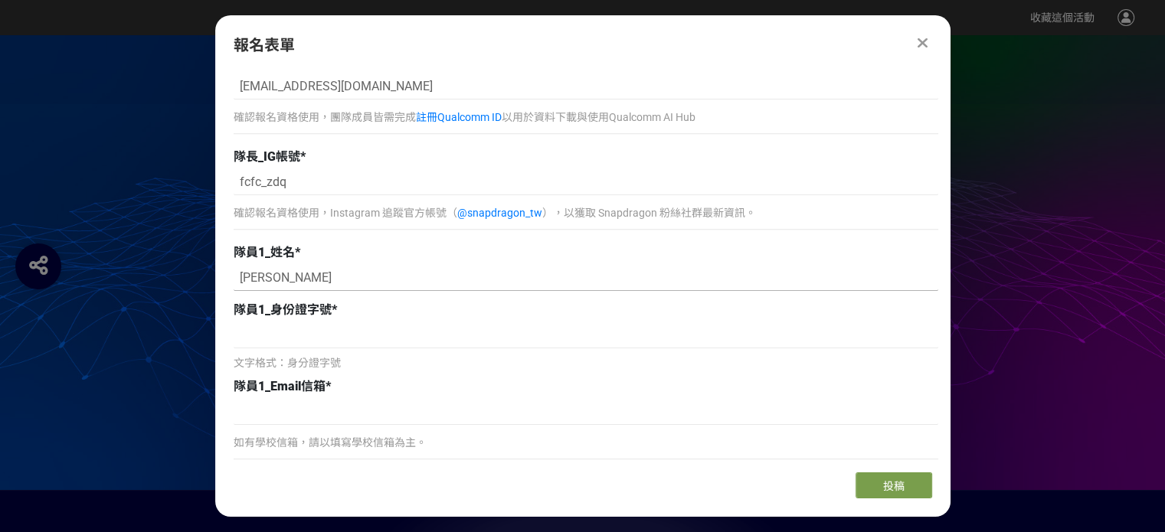
drag, startPoint x: 288, startPoint y: 270, endPoint x: 188, endPoint y: 276, distance: 99.7
paste input "宸"
type input "[PERSON_NAME]"
click at [382, 334] on input at bounding box center [586, 336] width 705 height 26
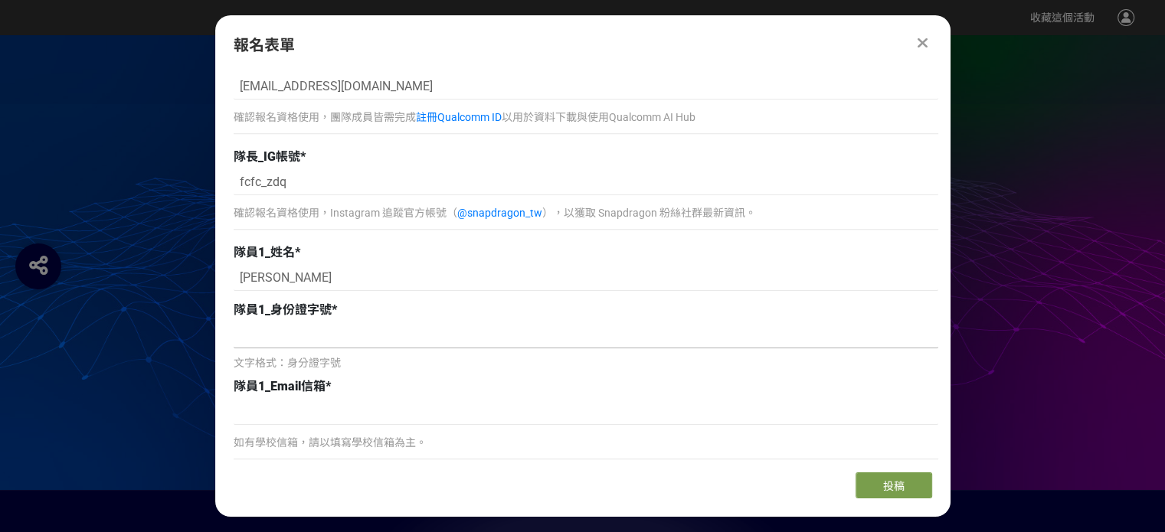
paste input "B223677290"
type input "B223677290"
click at [355, 411] on input at bounding box center [586, 412] width 705 height 26
click at [411, 410] on input at bounding box center [586, 412] width 705 height 26
paste input "[EMAIL_ADDRESS][DOMAIN_NAME]"
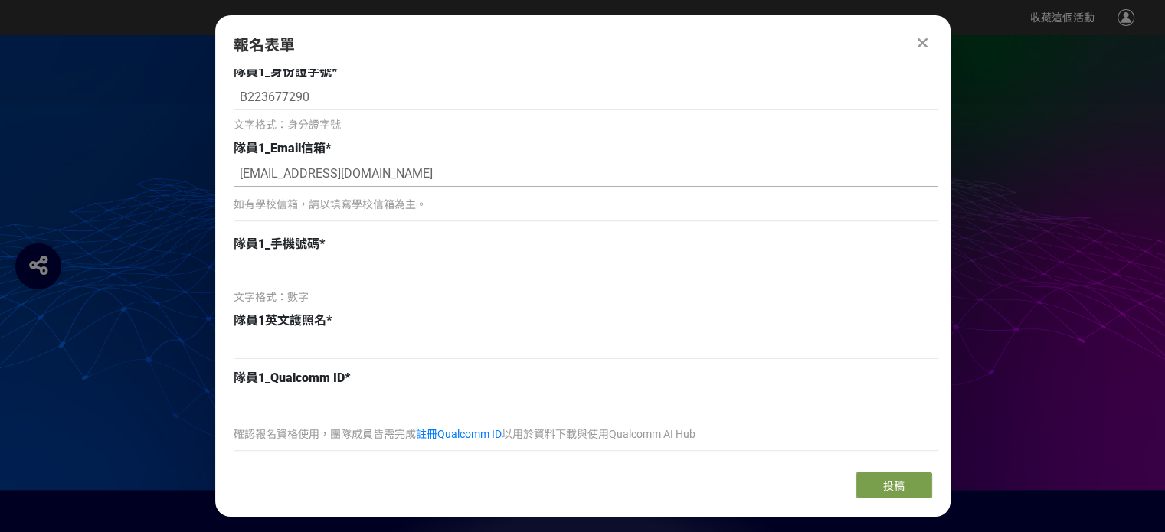
scroll to position [1082, 0]
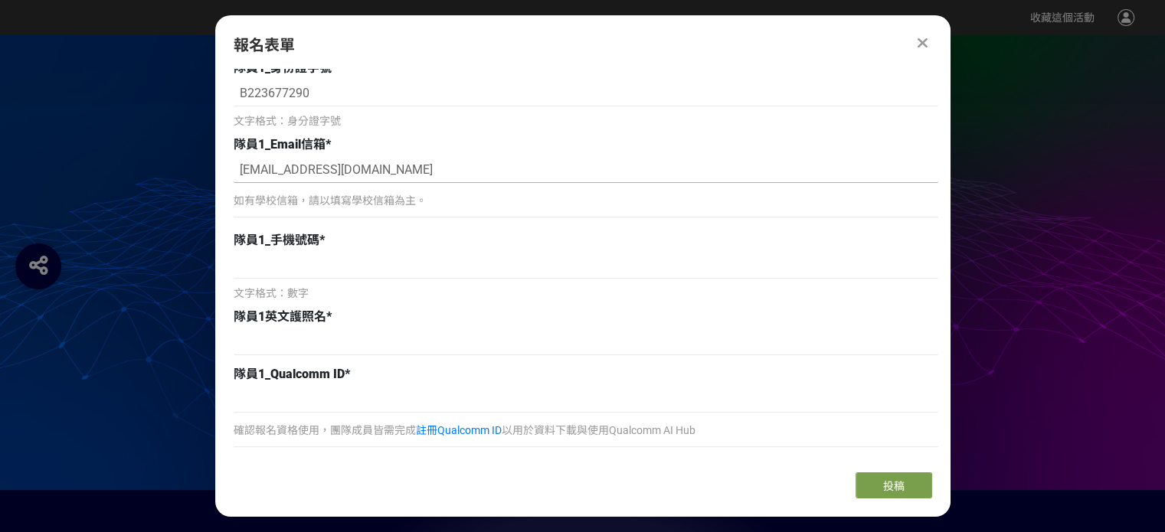
type input "[EMAIL_ADDRESS][DOMAIN_NAME]"
click at [460, 244] on div "隊員1_手機號碼 *" at bounding box center [586, 240] width 705 height 18
click at [363, 270] on input at bounding box center [586, 266] width 705 height 26
paste input "0905646393"
type input "0905646393"
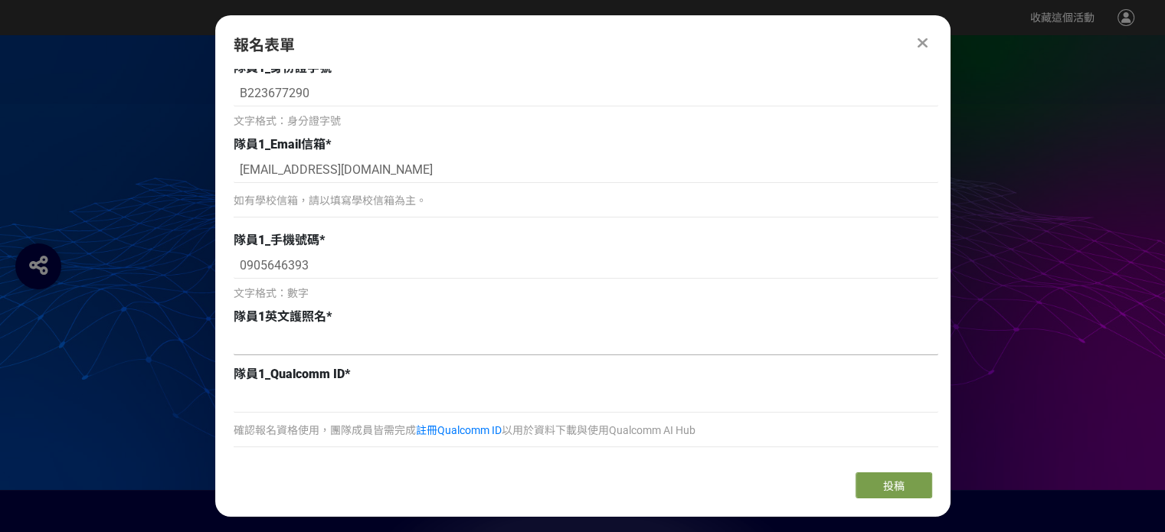
click at [357, 345] on input at bounding box center [586, 342] width 705 height 26
paste input "[PERSON_NAME] [PERSON_NAME] CHANG"
type input "[PERSON_NAME] [PERSON_NAME] CHANG"
click at [251, 395] on input at bounding box center [586, 400] width 705 height 26
paste input "[EMAIL_ADDRESS][DOMAIN_NAME]"
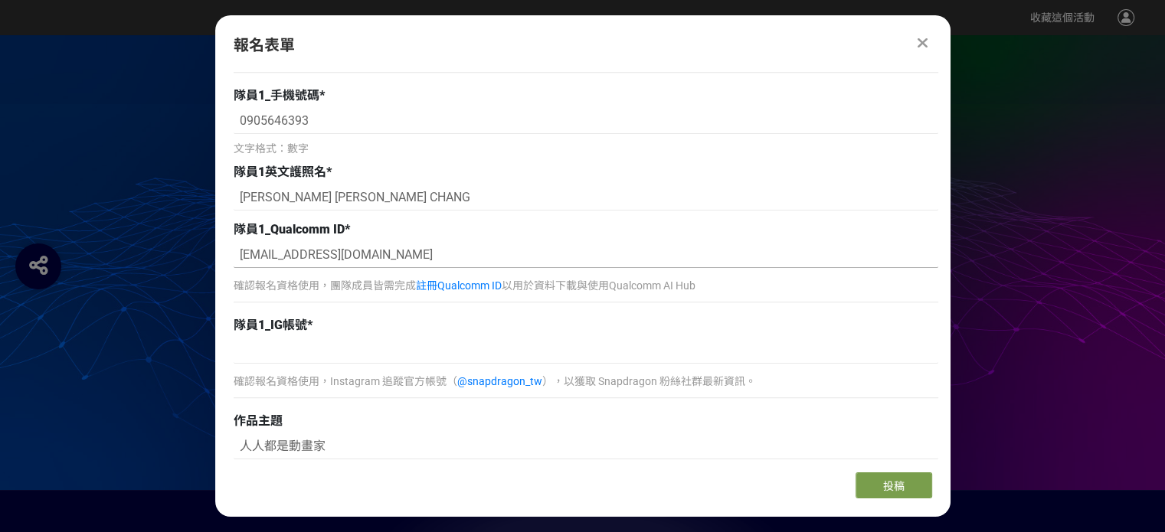
scroll to position [1249, 0]
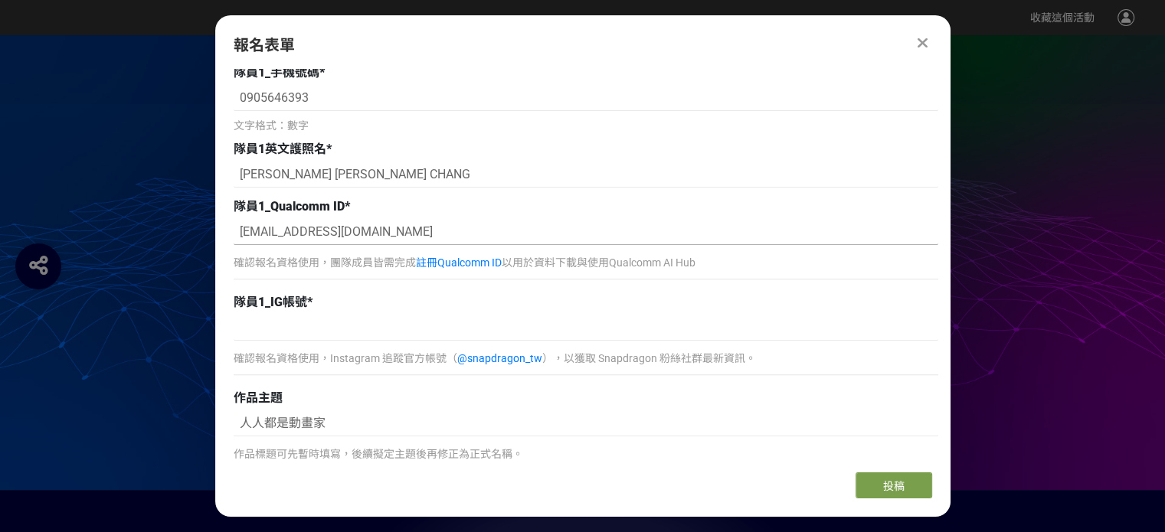
type input "[EMAIL_ADDRESS][DOMAIN_NAME]"
click at [375, 333] on input at bounding box center [586, 328] width 705 height 26
paste input "159._yu"
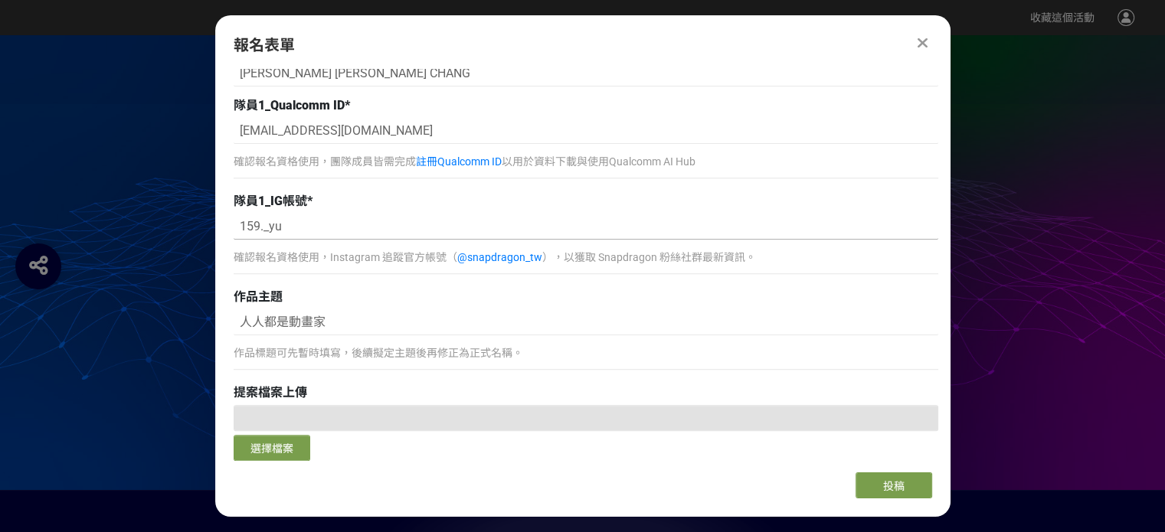
type input "159._yu"
click at [353, 339] on div "人人都是動畫家 作品標題可先暫時填寫，後續擬定主題後再修正為正式名稱。" at bounding box center [586, 343] width 705 height 68
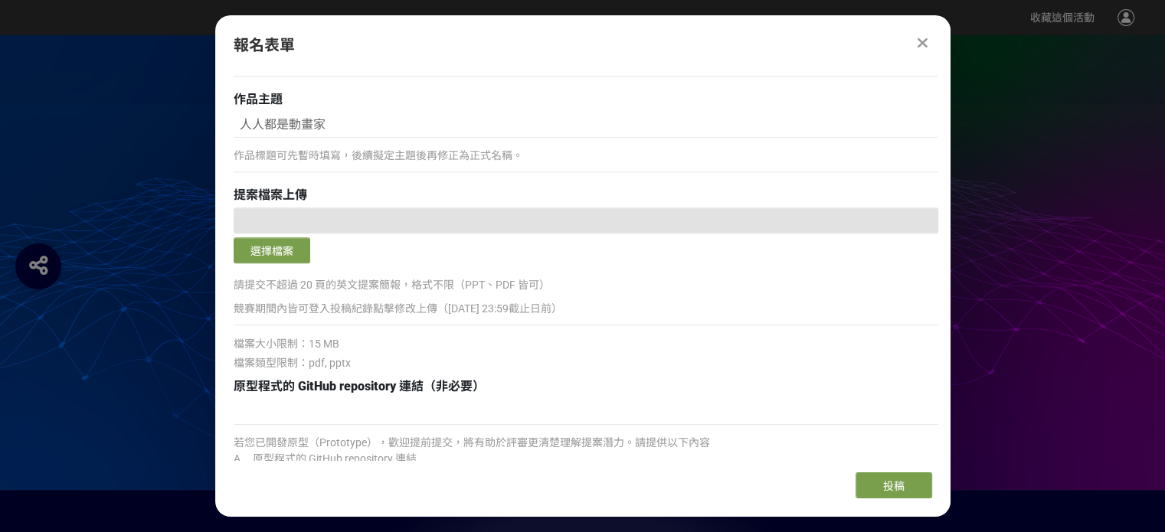
scroll to position [1429, 0]
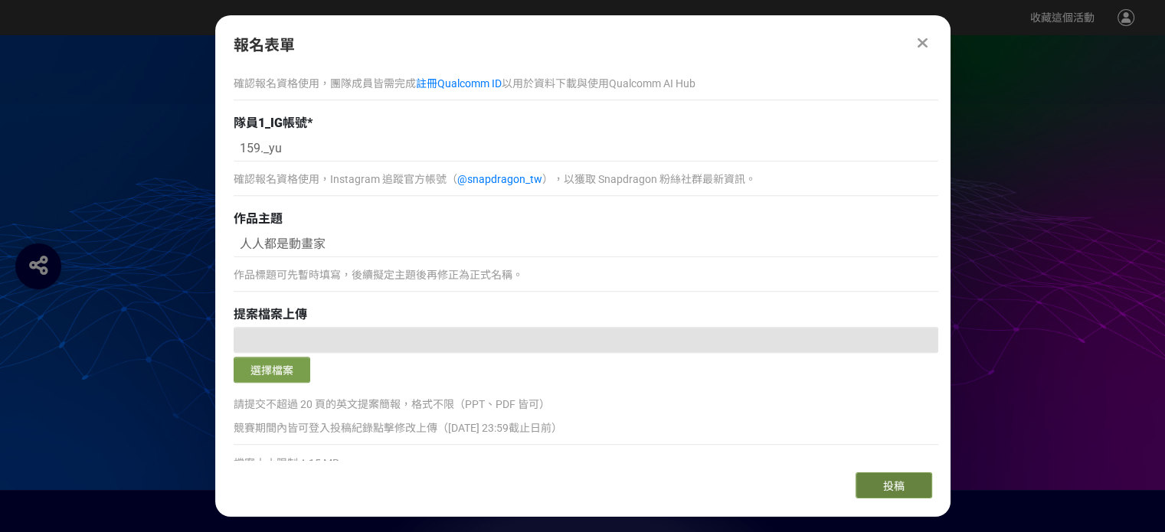
click at [880, 483] on button "投稿" at bounding box center [894, 486] width 77 height 26
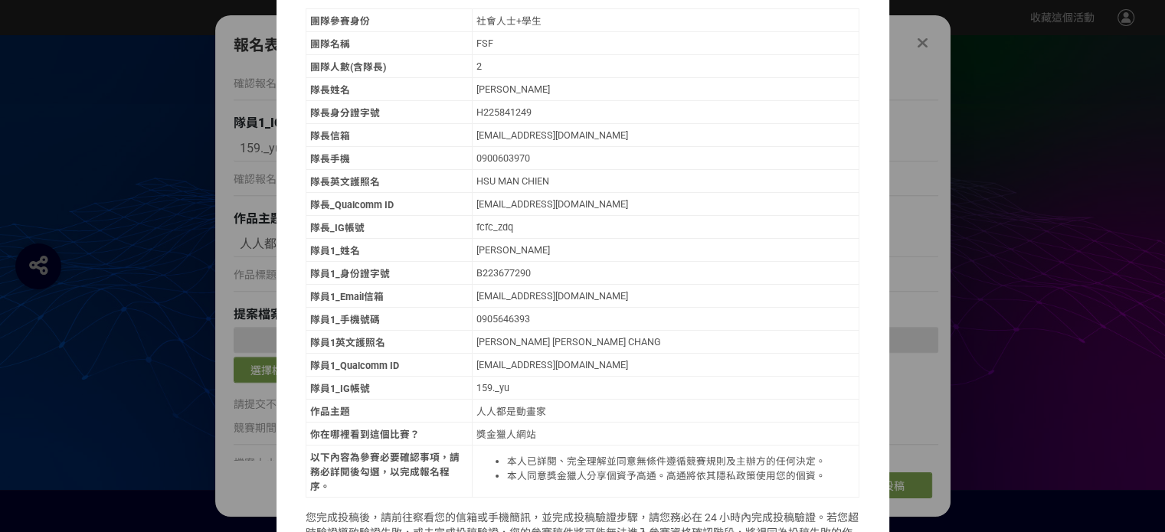
scroll to position [231, 0]
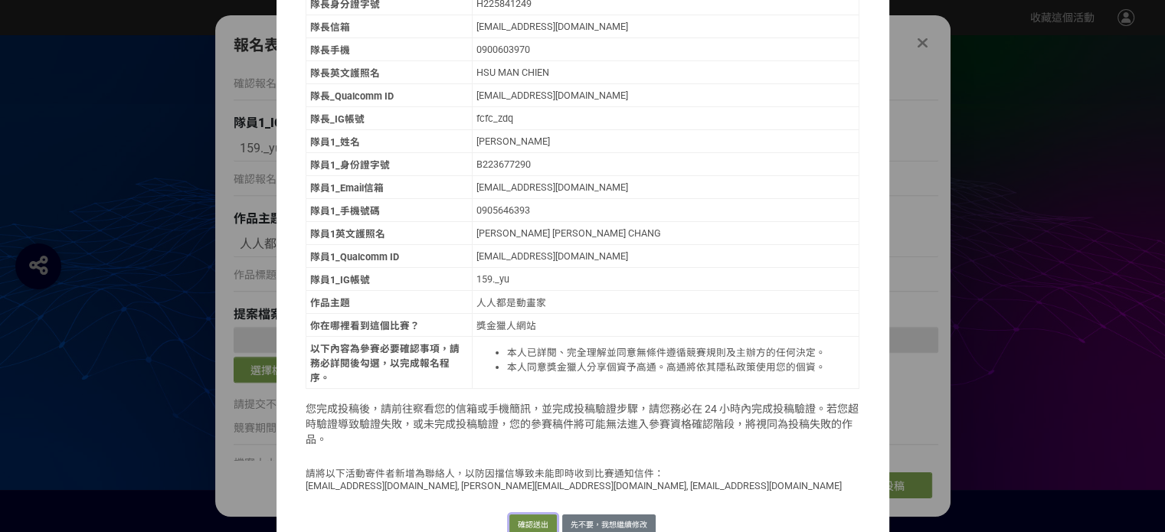
click at [532, 515] on button "確認送出" at bounding box center [532, 525] width 47 height 21
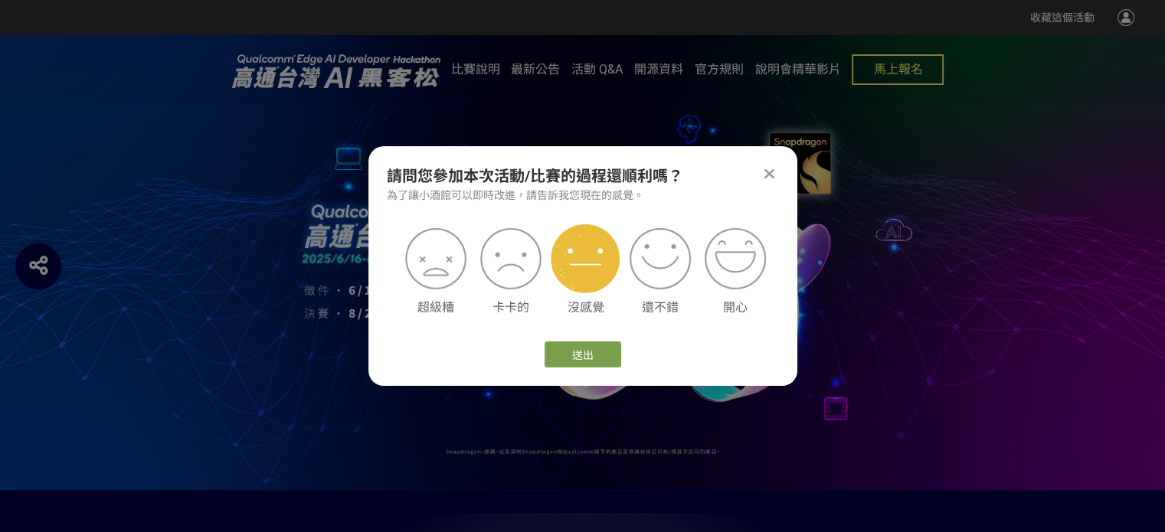
click at [576, 275] on img at bounding box center [585, 258] width 69 height 69
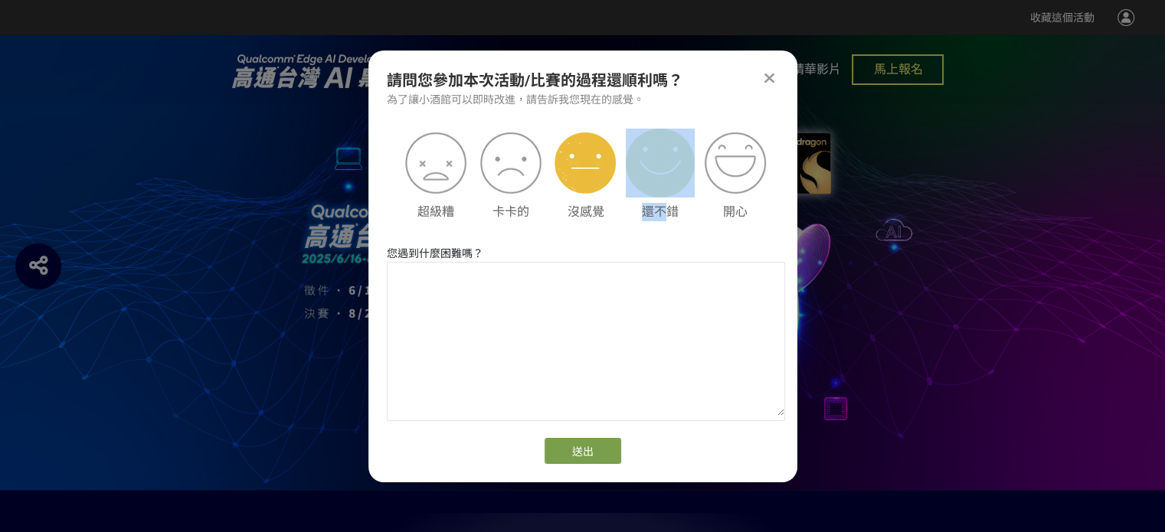
drag, startPoint x: 666, startPoint y: 204, endPoint x: 670, endPoint y: 185, distance: 19.7
click at [670, 185] on div "還不錯" at bounding box center [660, 177] width 61 height 89
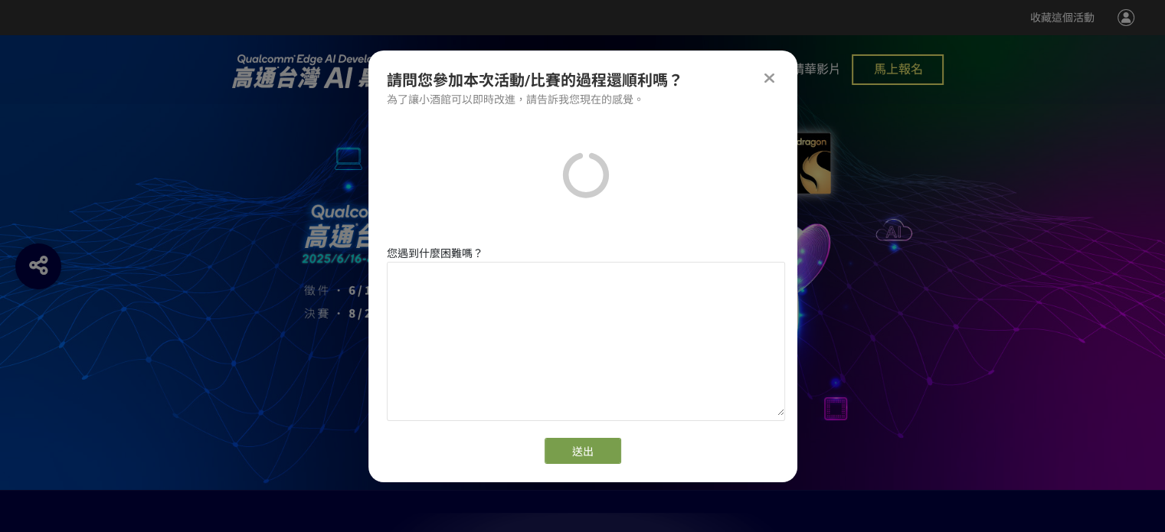
click at [670, 185] on div at bounding box center [586, 177] width 374 height 89
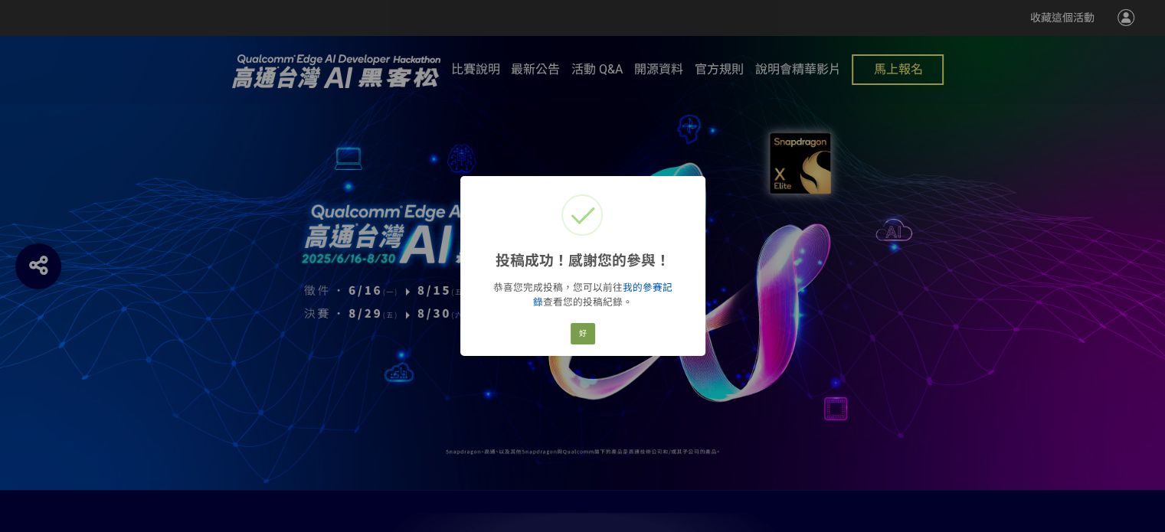
click at [647, 290] on link "我的參賽記錄" at bounding box center [602, 295] width 139 height 26
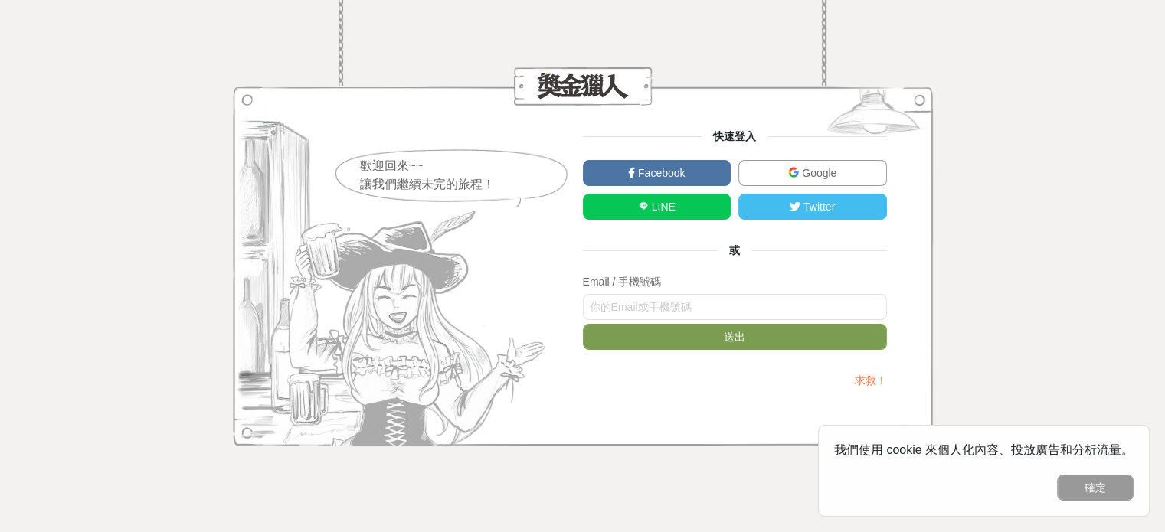
click at [771, 167] on link "Google" at bounding box center [812, 173] width 149 height 26
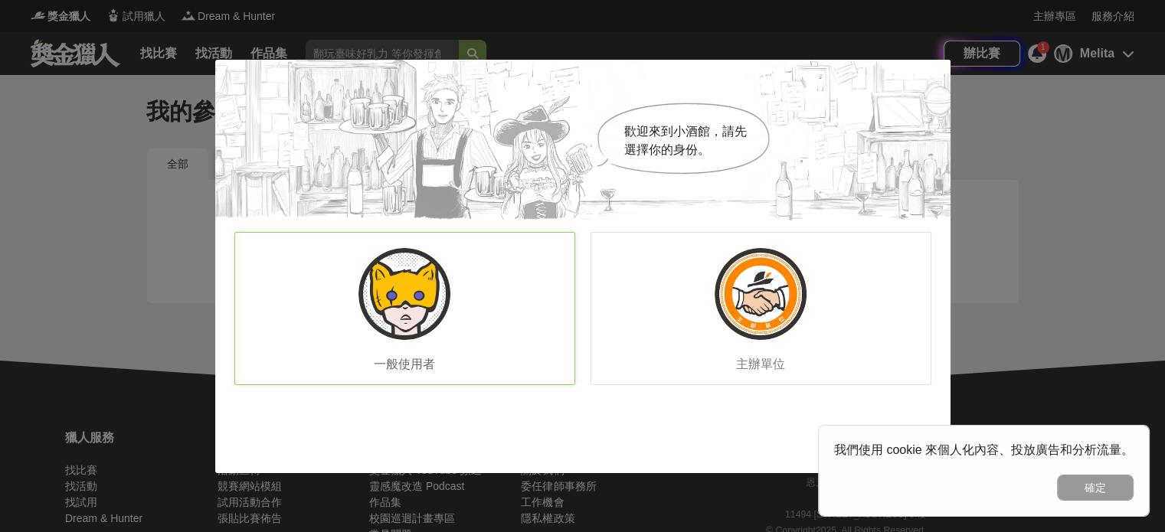
click at [523, 287] on div "一般使用者" at bounding box center [404, 308] width 341 height 153
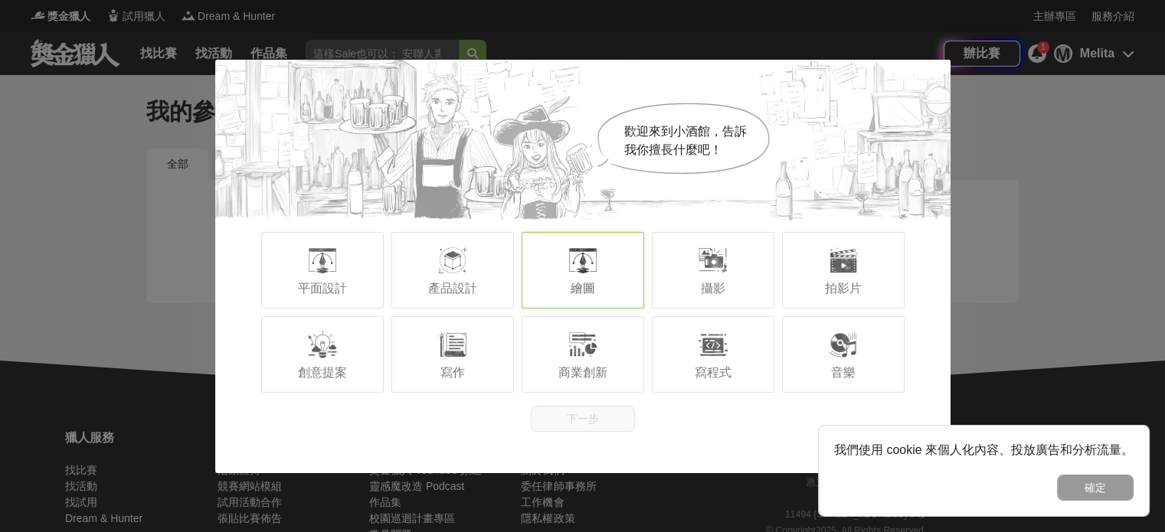
click at [579, 266] on div at bounding box center [583, 260] width 31 height 31
click at [748, 351] on div "寫程式" at bounding box center [713, 354] width 123 height 77
click at [583, 414] on button "下一步" at bounding box center [583, 419] width 104 height 26
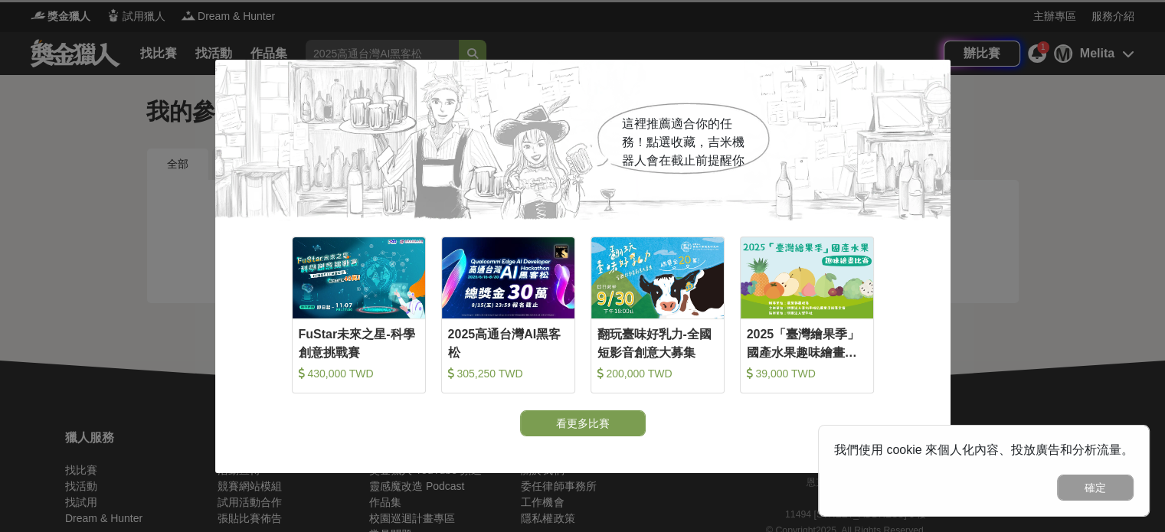
click at [468, 352] on div "2025高通台灣AI黑客松" at bounding box center [508, 343] width 120 height 34
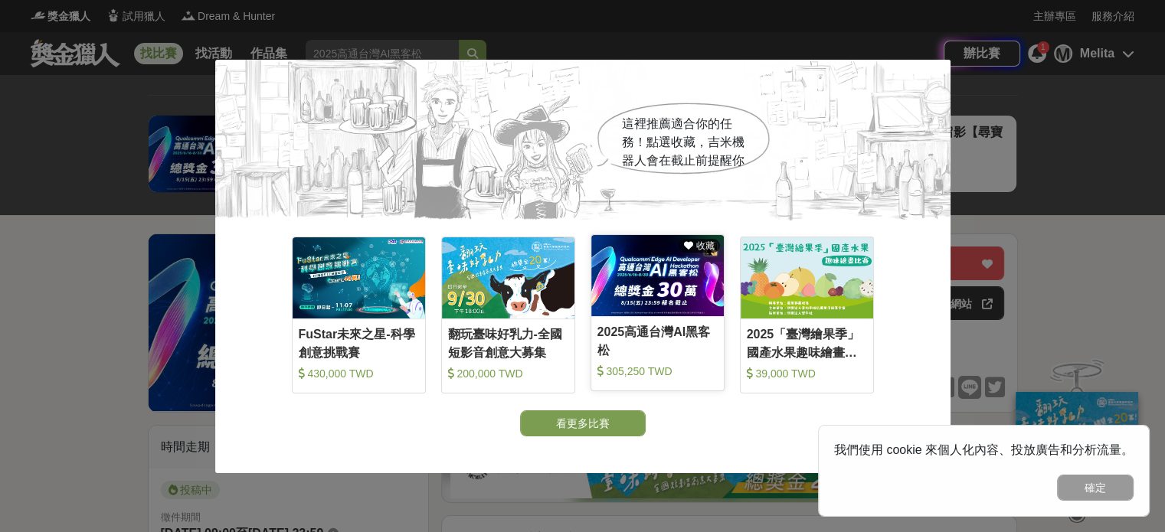
click at [650, 340] on div "2025高通台灣AI黑客松" at bounding box center [658, 340] width 120 height 34
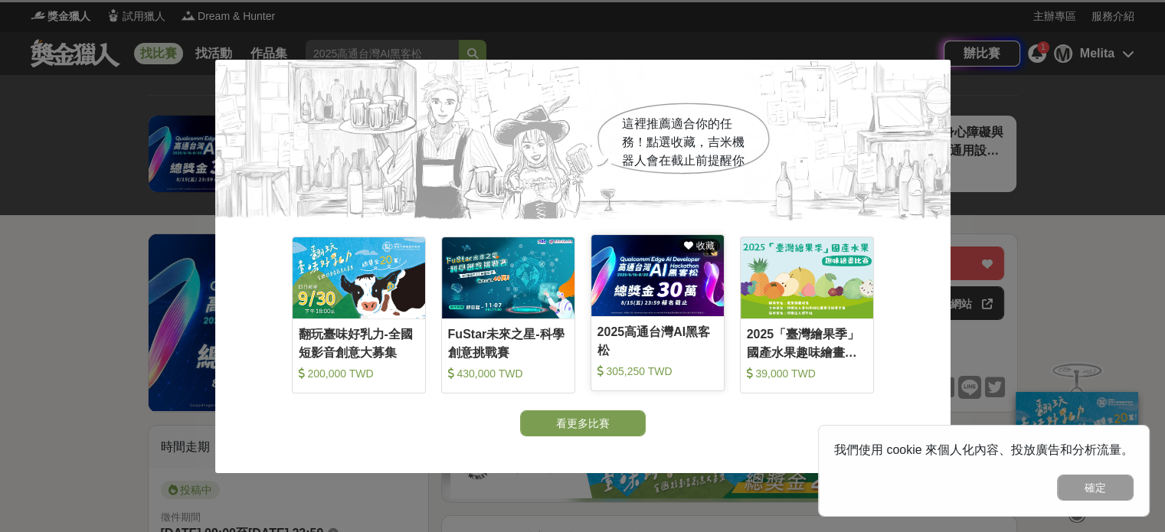
click at [653, 318] on link "收藏 2025高通台灣AI黑客松 305,250 TWD" at bounding box center [658, 312] width 134 height 157
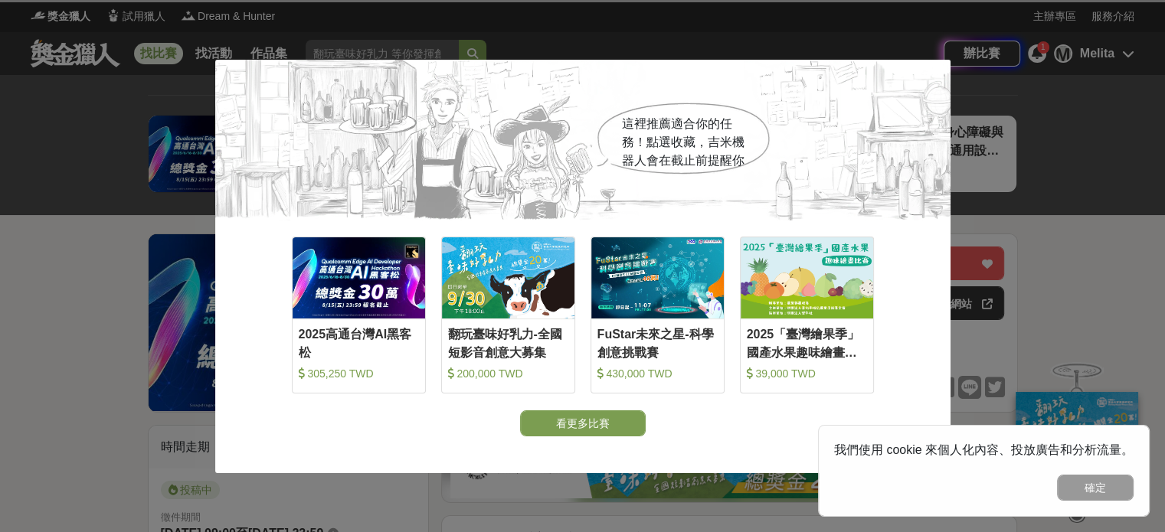
click at [1019, 171] on div "這裡推薦適合你的任務！點選收藏，吉米機器人會在截止前提醒你 收藏 2025高通台灣AI黑客松 305,250 TWD 收藏 翻玩臺味好乳力-全國短影音創意大募…" at bounding box center [582, 266] width 1165 height 532
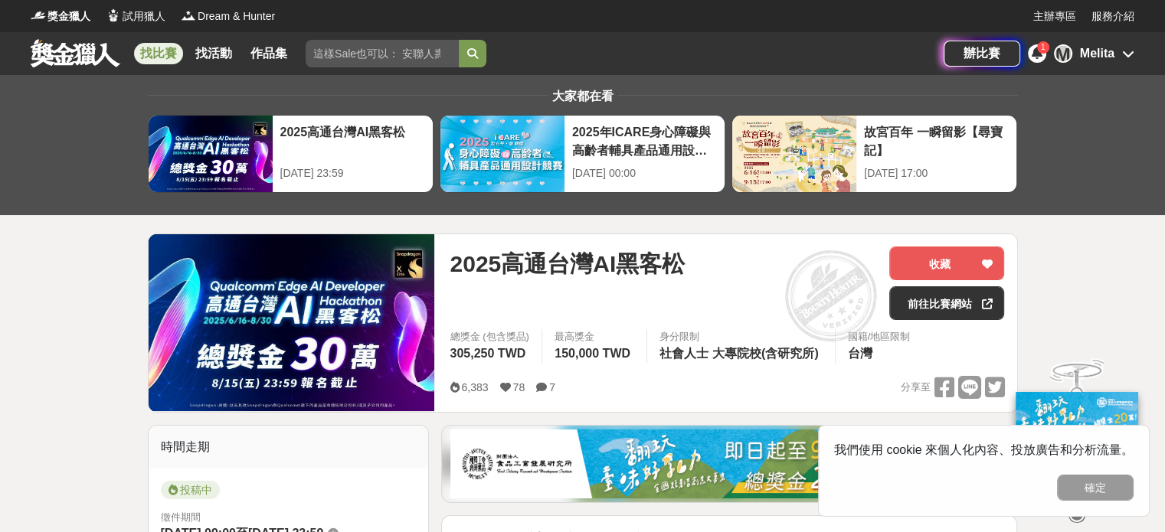
click at [1034, 62] on div "1" at bounding box center [1037, 53] width 18 height 18
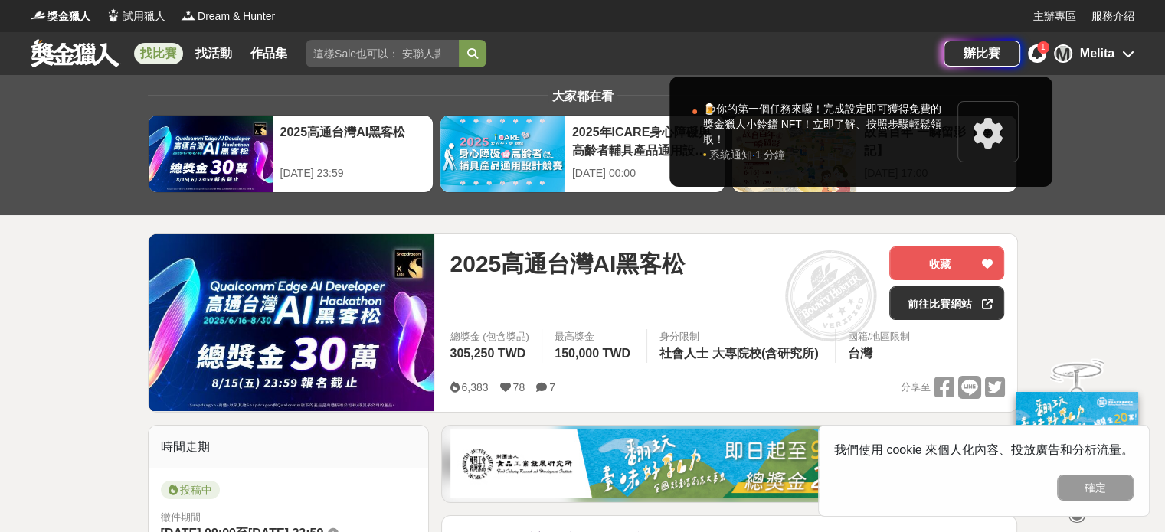
click at [562, 269] on div at bounding box center [582, 266] width 1165 height 532
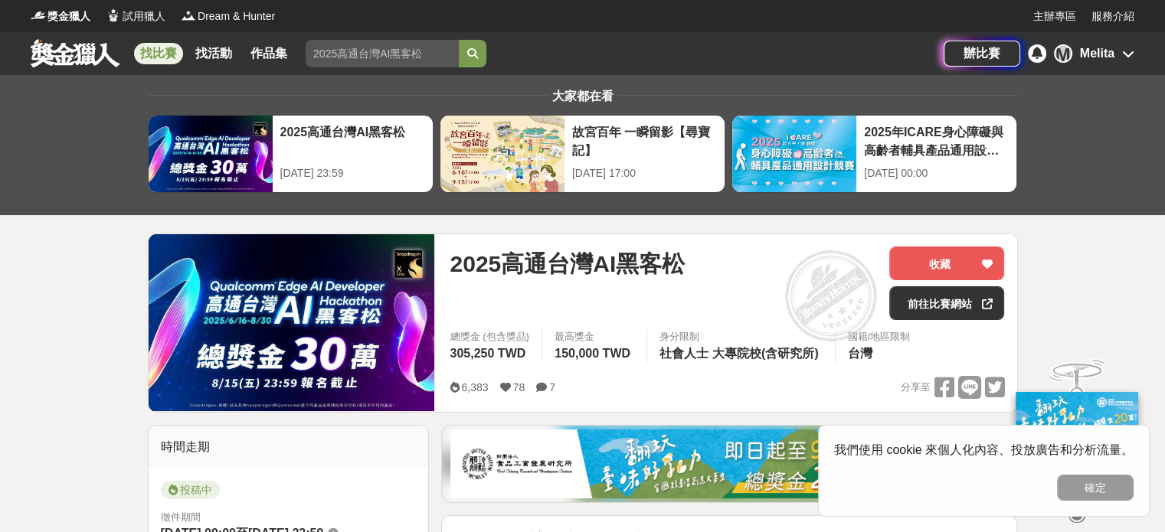
click at [502, 385] on icon at bounding box center [505, 387] width 11 height 11
click at [1091, 57] on div "Melita" at bounding box center [1097, 53] width 34 height 18
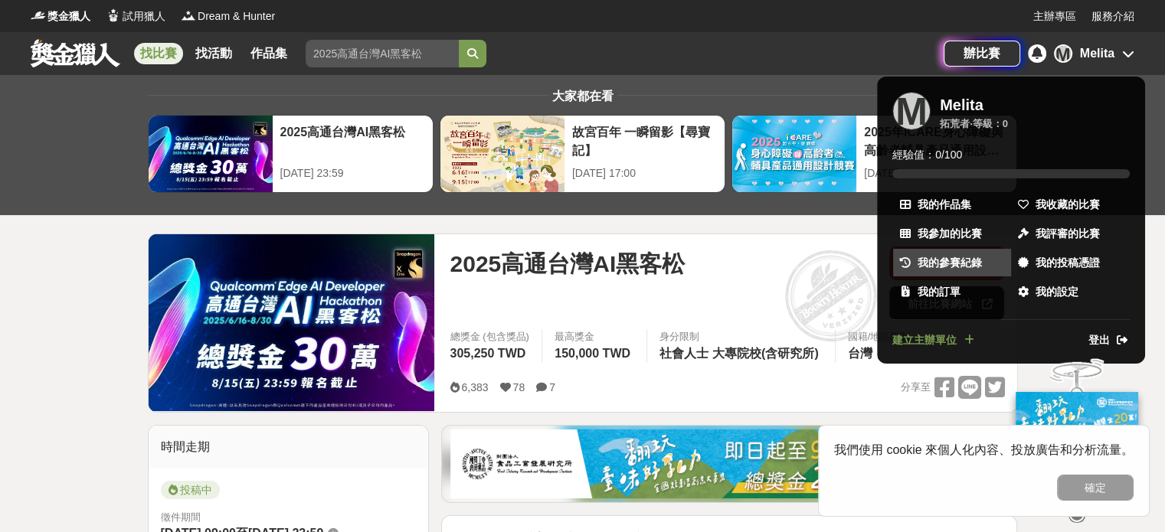
click at [1009, 260] on link "我的參賽紀錄" at bounding box center [952, 263] width 118 height 28
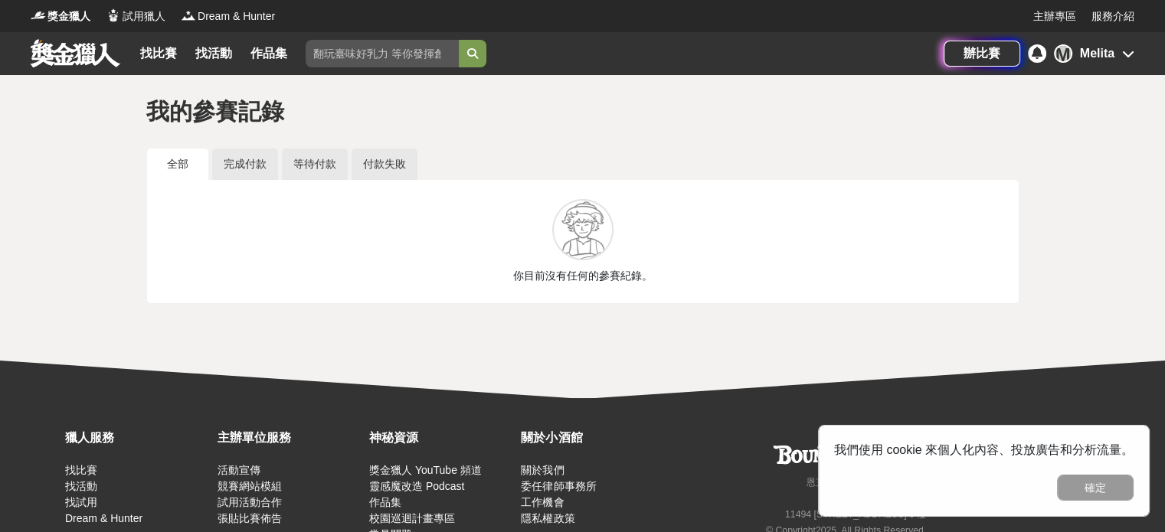
click at [1094, 58] on div "Melita" at bounding box center [1097, 53] width 34 height 18
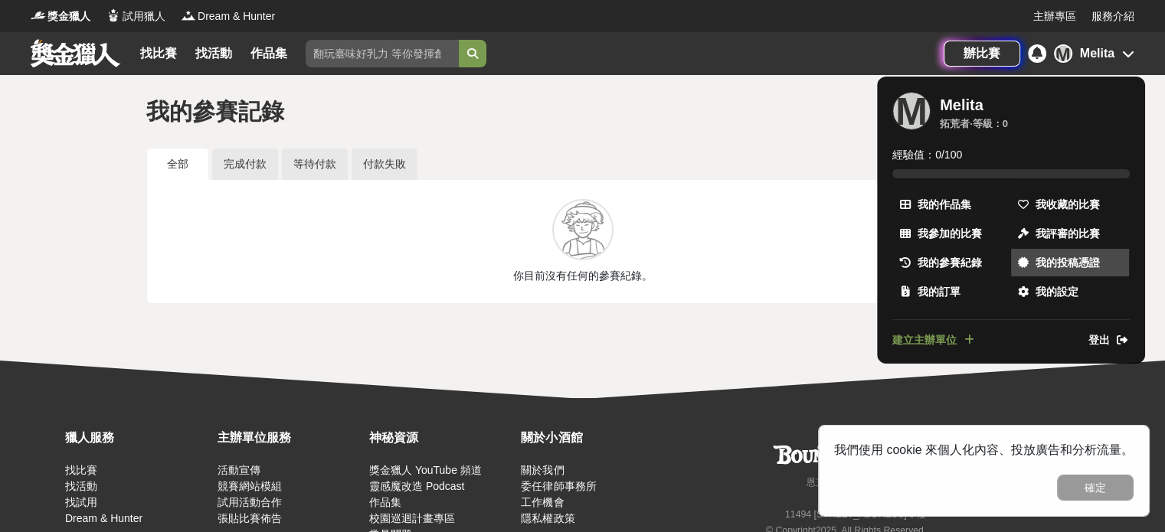
click at [1079, 255] on span "我的投稿憑證" at bounding box center [1068, 263] width 64 height 16
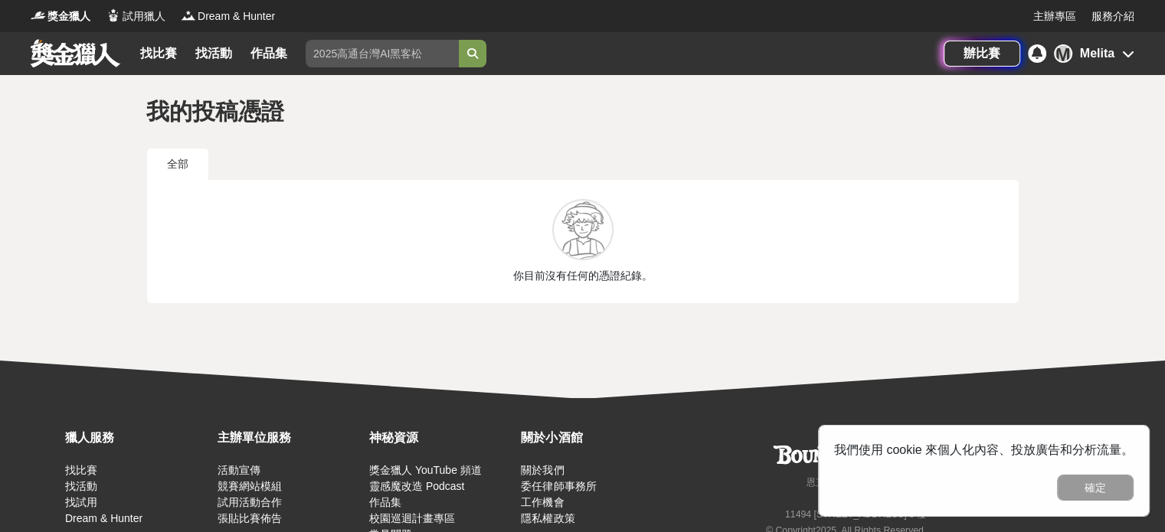
click at [1103, 51] on div "Melita" at bounding box center [1097, 53] width 34 height 18
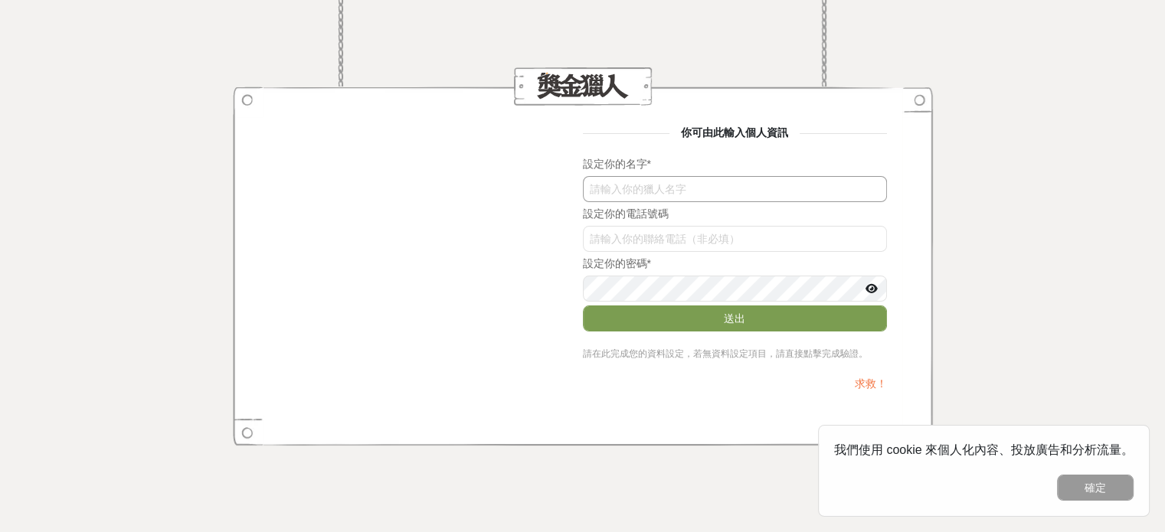
click at [676, 198] on input "text" at bounding box center [735, 189] width 304 height 26
click at [653, 185] on input "text" at bounding box center [735, 189] width 304 height 26
click at [682, 249] on input "text" at bounding box center [735, 239] width 304 height 26
click at [691, 196] on input "text" at bounding box center [735, 189] width 304 height 26
type input "Melita"
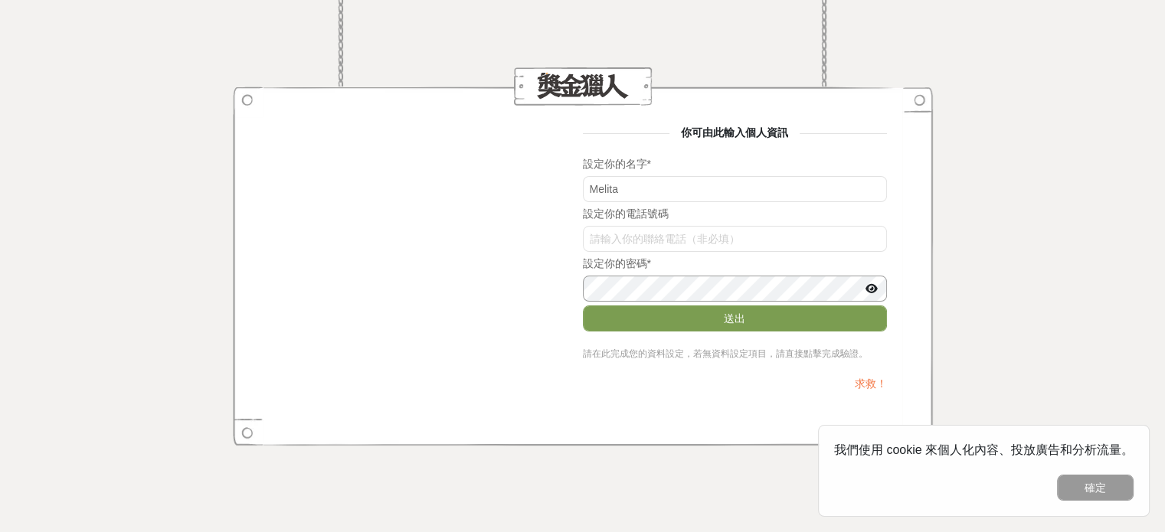
click at [583, 306] on button "送出" at bounding box center [735, 319] width 304 height 26
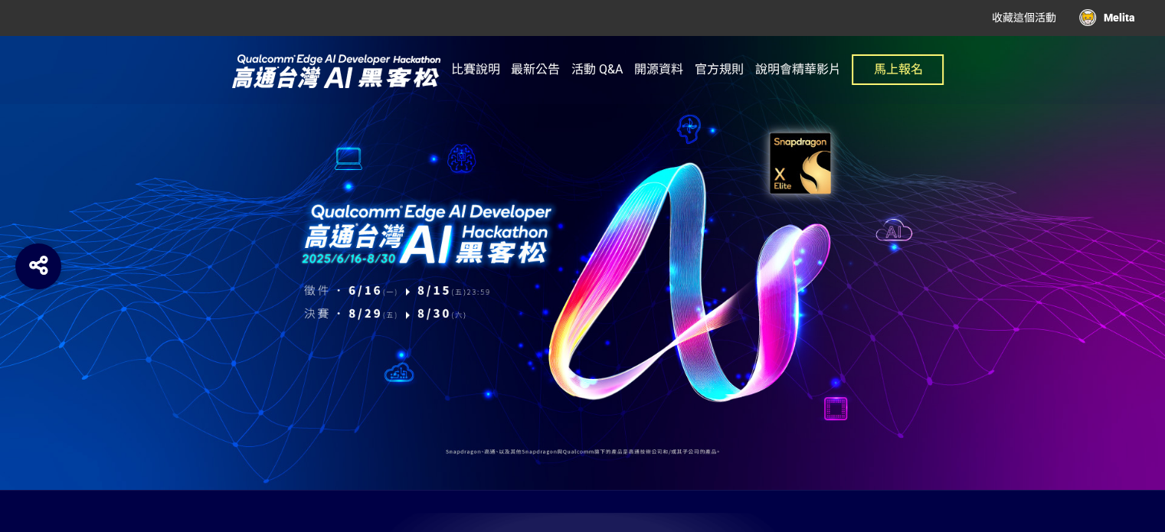
click at [1049, 15] on span "收藏這個活動" at bounding box center [1024, 17] width 64 height 12
click at [1095, 18] on div "Melita" at bounding box center [1106, 17] width 55 height 17
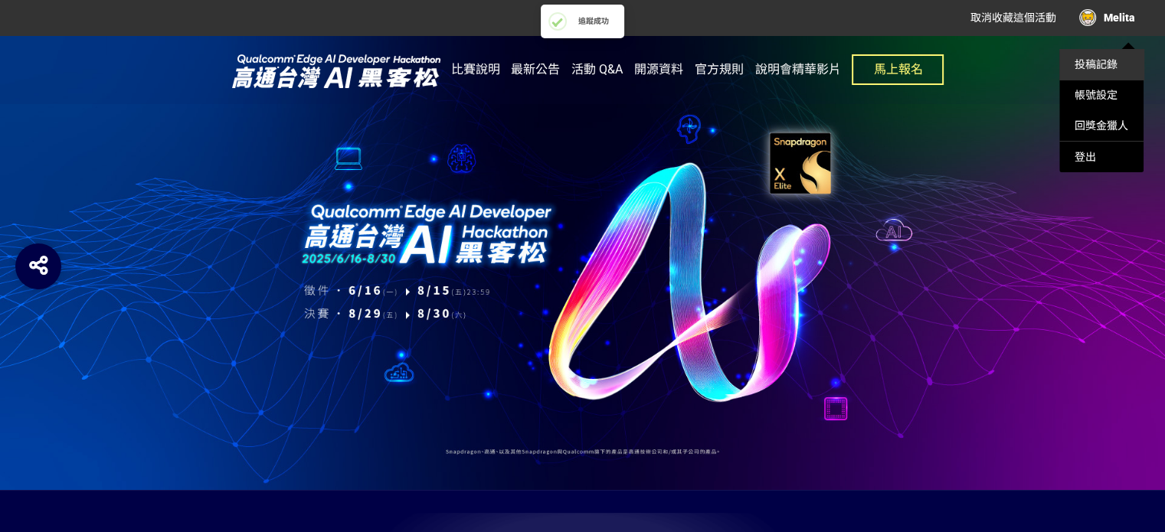
click at [1100, 64] on link "投稿記錄" at bounding box center [1096, 64] width 43 height 12
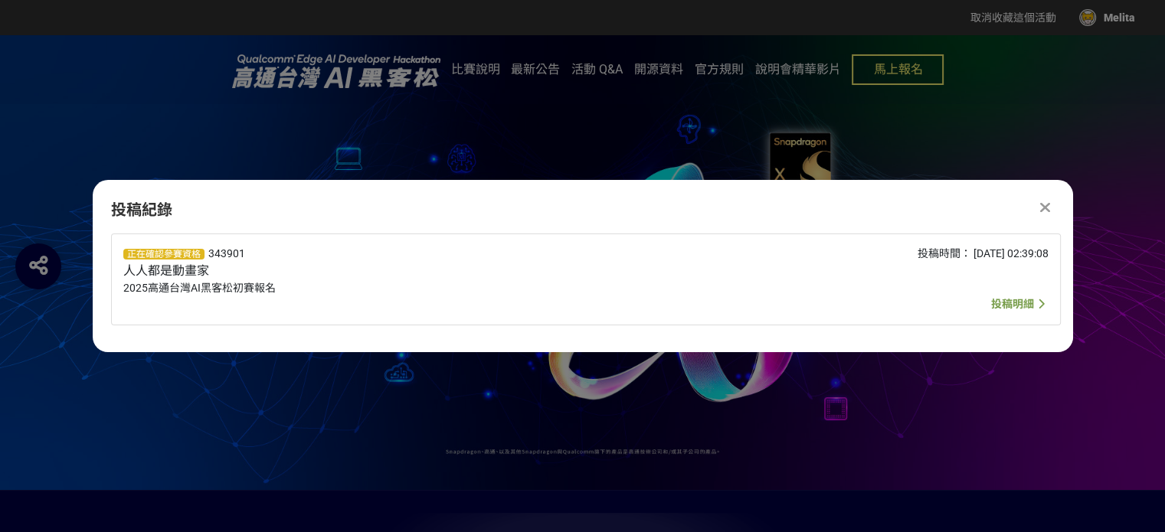
click at [1006, 301] on span "投稿明細" at bounding box center [1012, 304] width 43 height 12
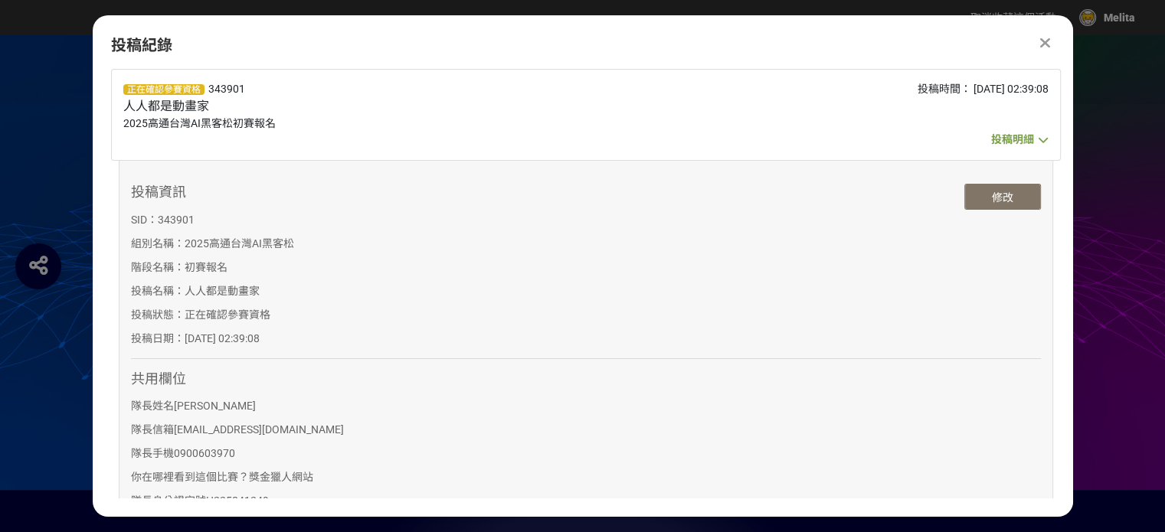
click at [997, 188] on button "修改" at bounding box center [1002, 197] width 77 height 26
select select "社會人士+學生"
select select "2"
select select "獎金獵人網站"
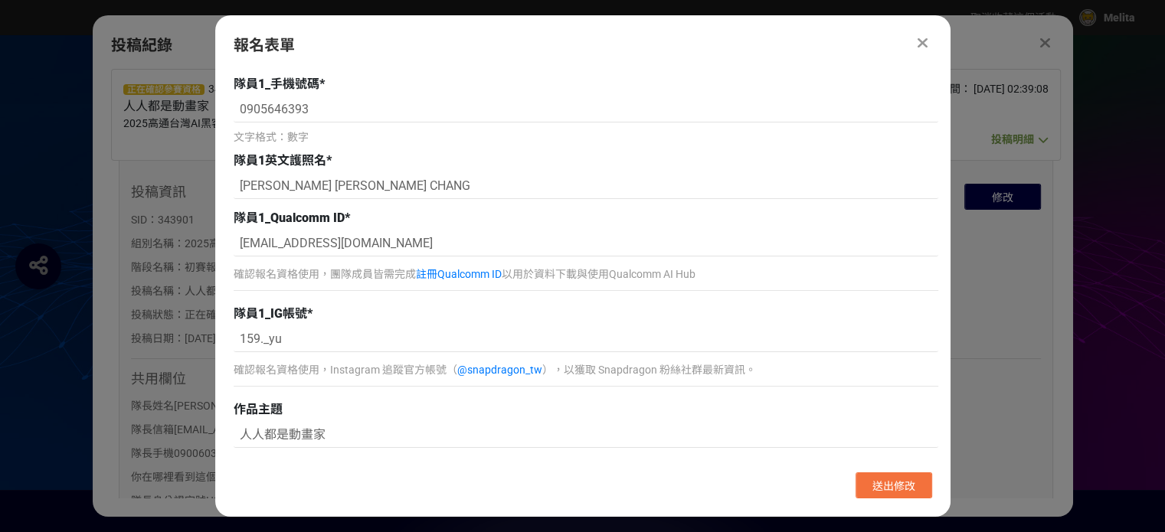
scroll to position [1015, 0]
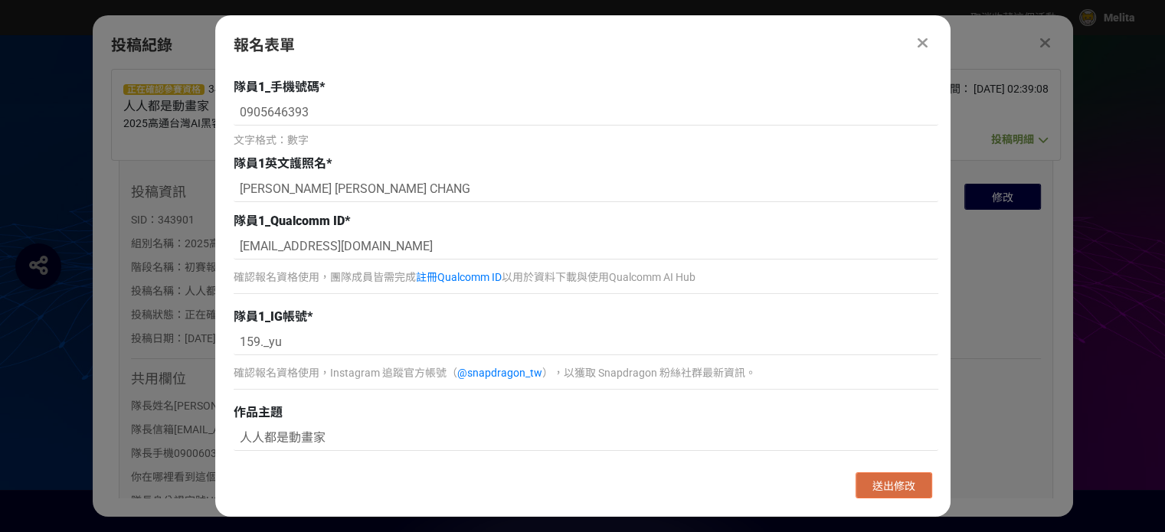
click at [879, 482] on span "送出修改" at bounding box center [894, 486] width 43 height 12
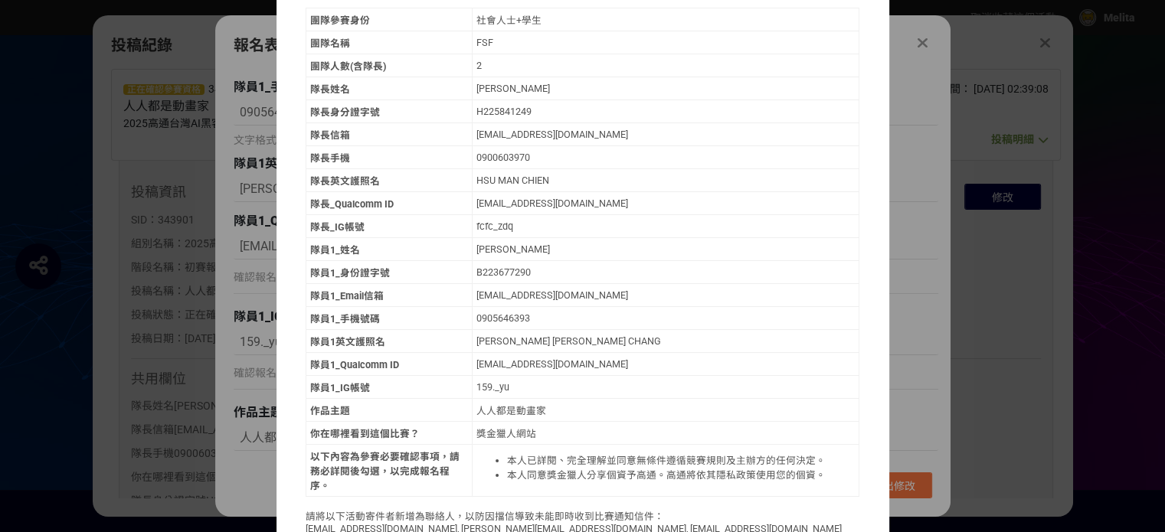
scroll to position [165, 0]
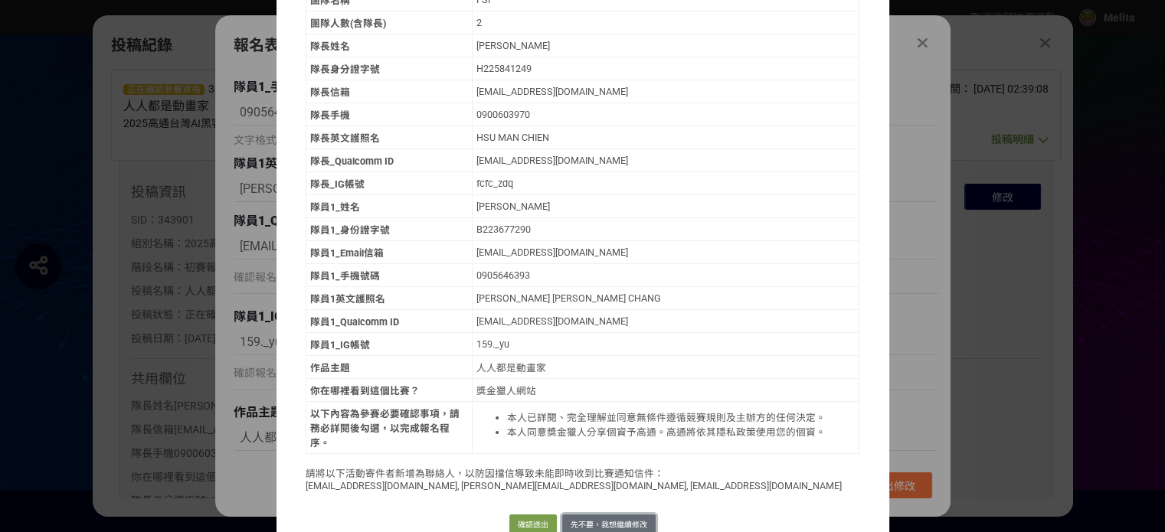
click at [588, 515] on button "先不要，我想繼續修改" at bounding box center [608, 525] width 93 height 21
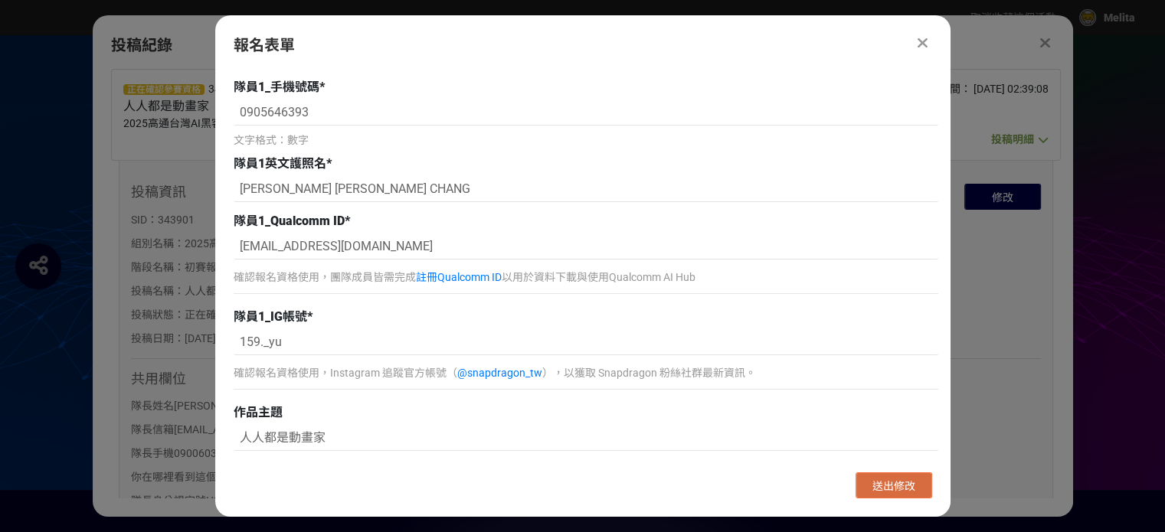
click at [877, 473] on button "送出修改" at bounding box center [894, 486] width 77 height 26
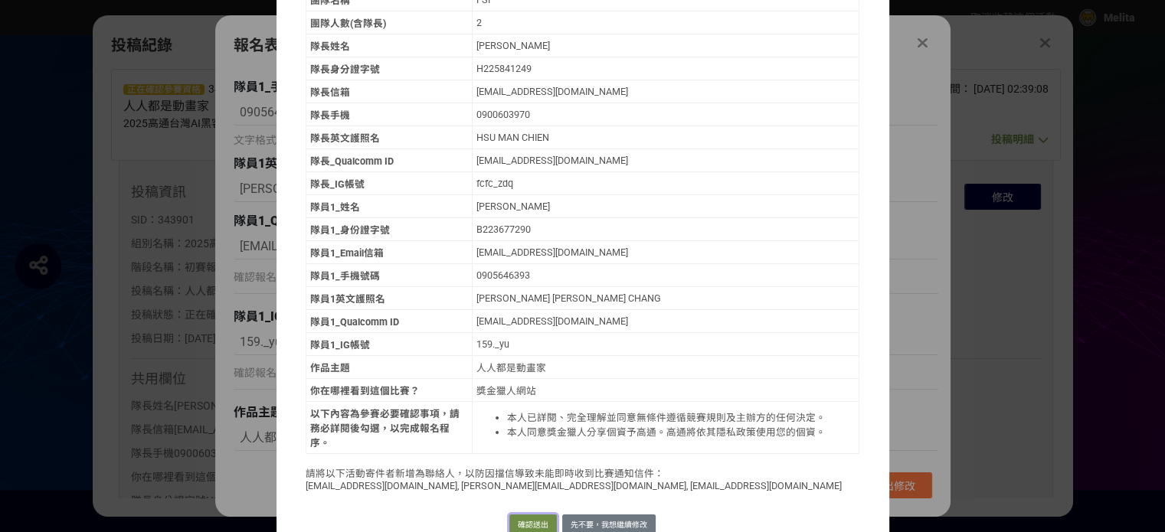
click at [515, 515] on button "確認送出" at bounding box center [532, 525] width 47 height 21
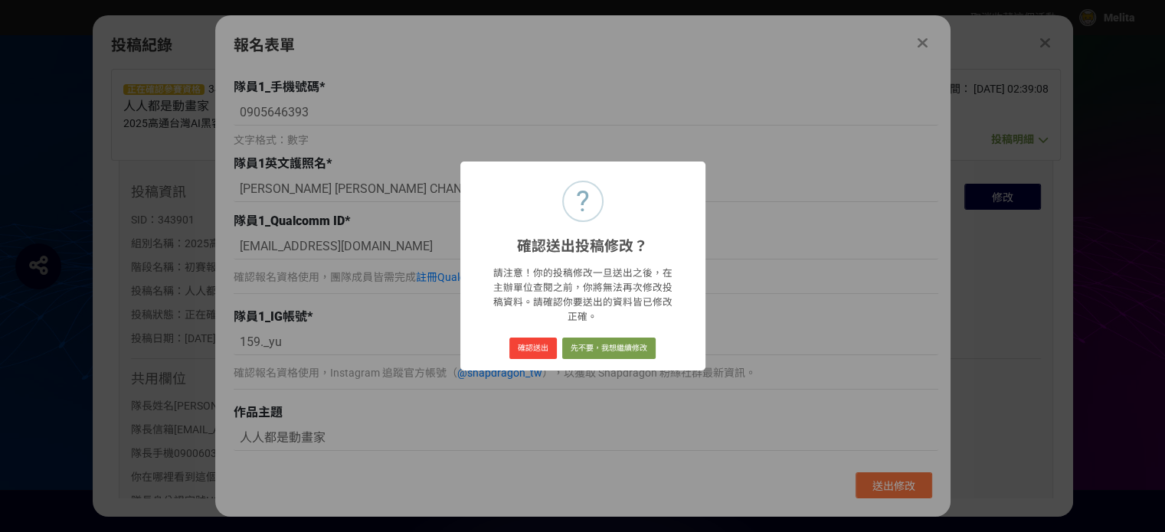
click at [650, 211] on div "? 確認送出投稿修改？ ×" at bounding box center [582, 209] width 245 height 94
click at [600, 343] on button "先不要，我想繼續修改" at bounding box center [608, 348] width 93 height 21
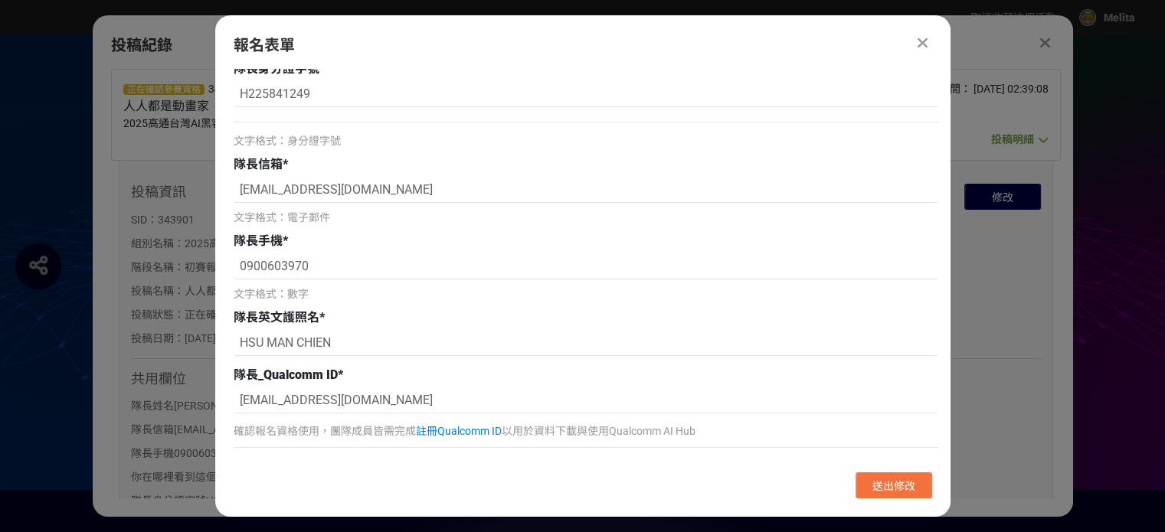
scroll to position [0, 0]
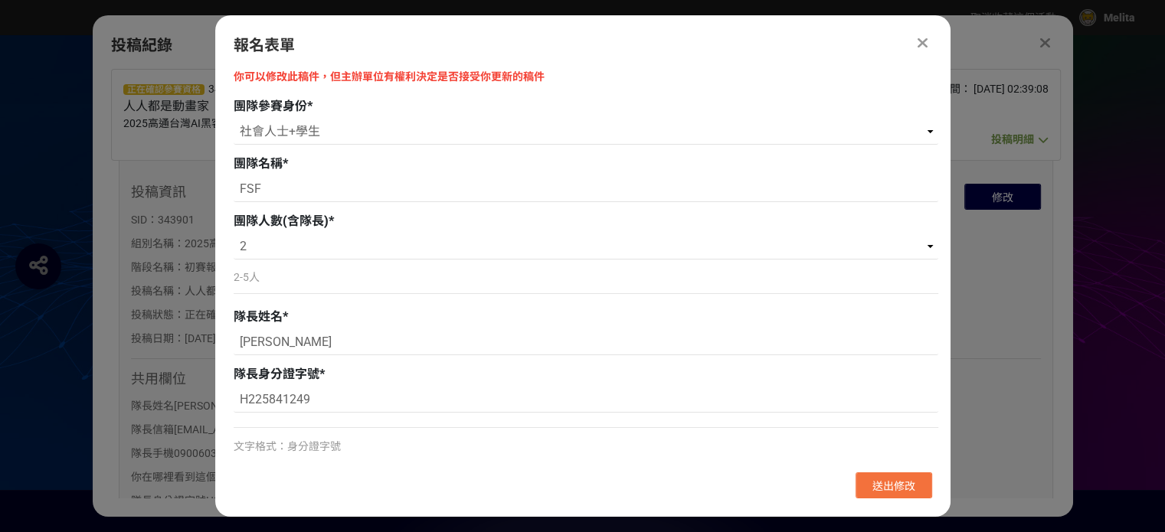
click at [922, 47] on icon at bounding box center [923, 42] width 10 height 15
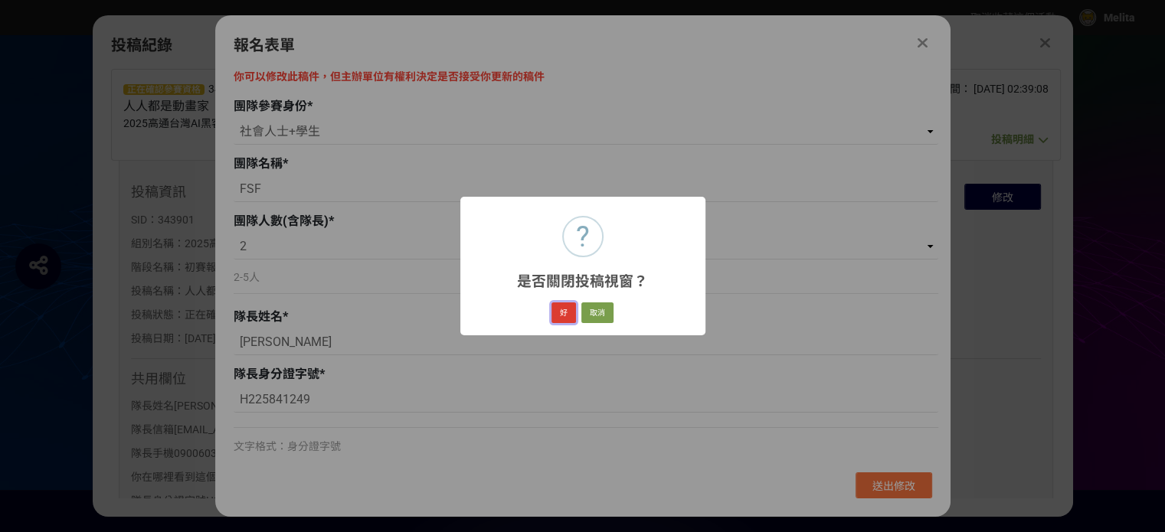
click at [562, 311] on button "好" at bounding box center [564, 313] width 25 height 21
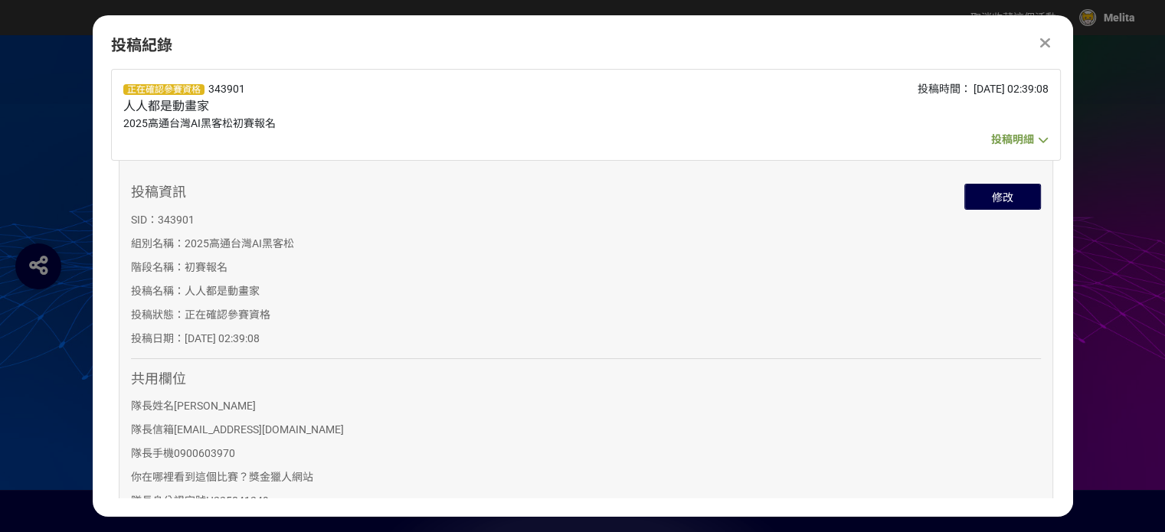
scroll to position [6, 0]
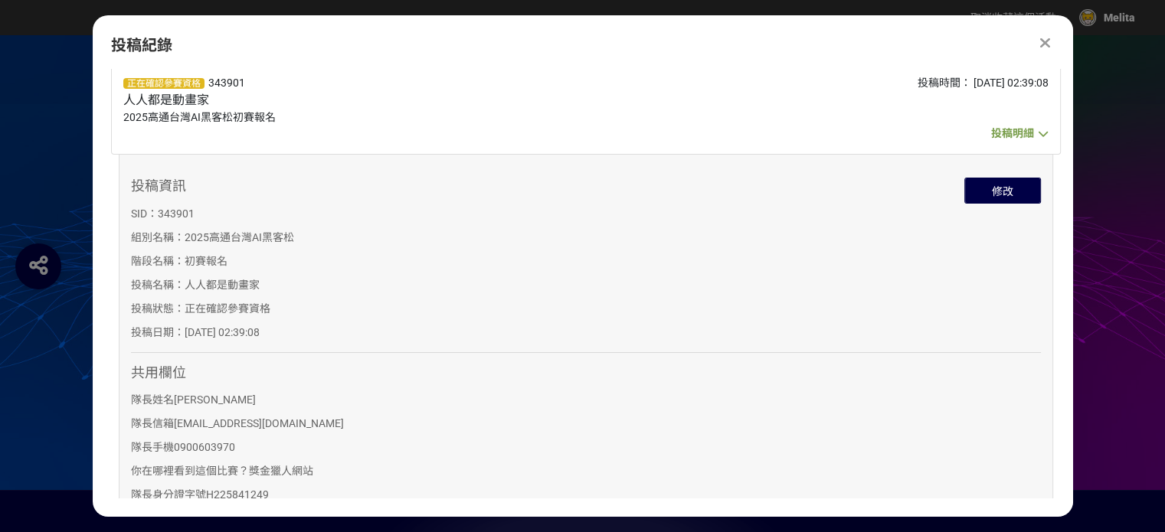
click at [1015, 133] on span "投稿明細" at bounding box center [1012, 133] width 43 height 12
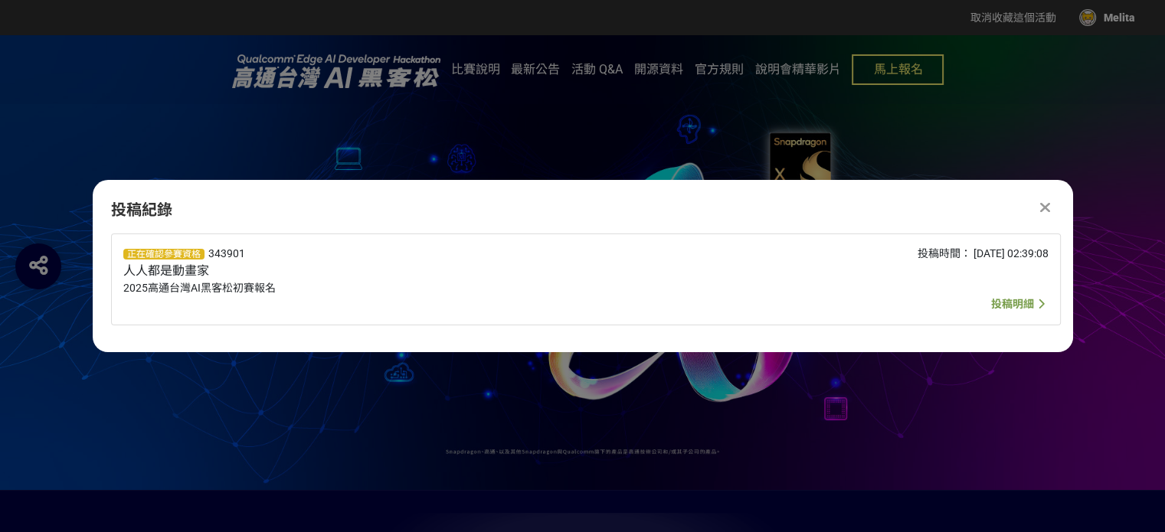
scroll to position [0, 0]
click at [998, 310] on span "投稿明細" at bounding box center [1012, 304] width 43 height 12
